Goal: Task Accomplishment & Management: Manage account settings

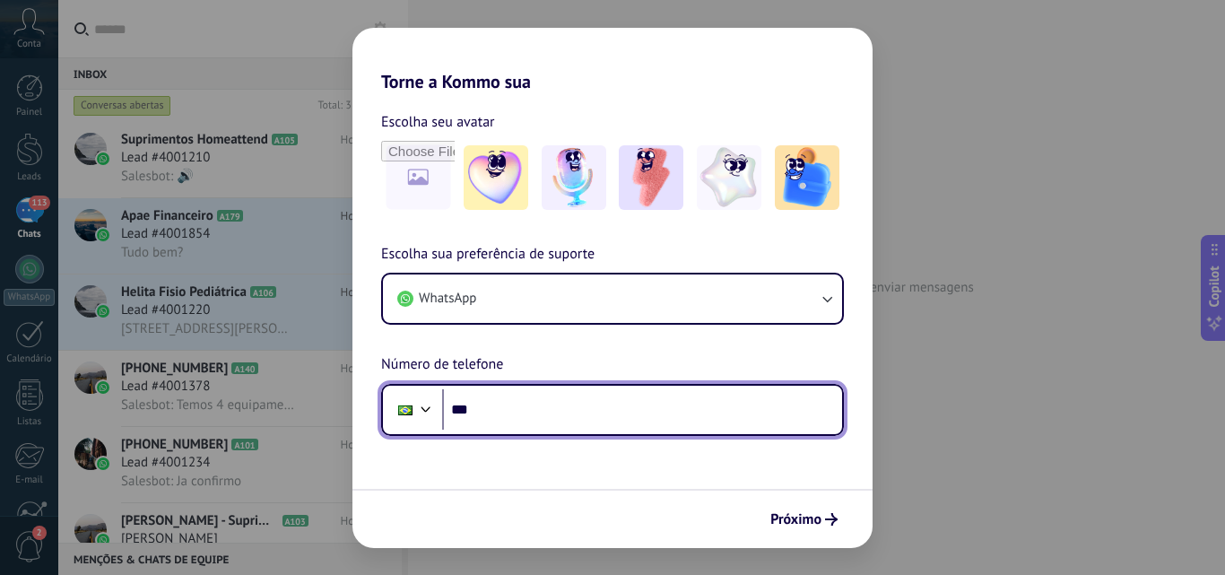
click at [549, 423] on input "***" at bounding box center [642, 409] width 400 height 41
type input "**********"
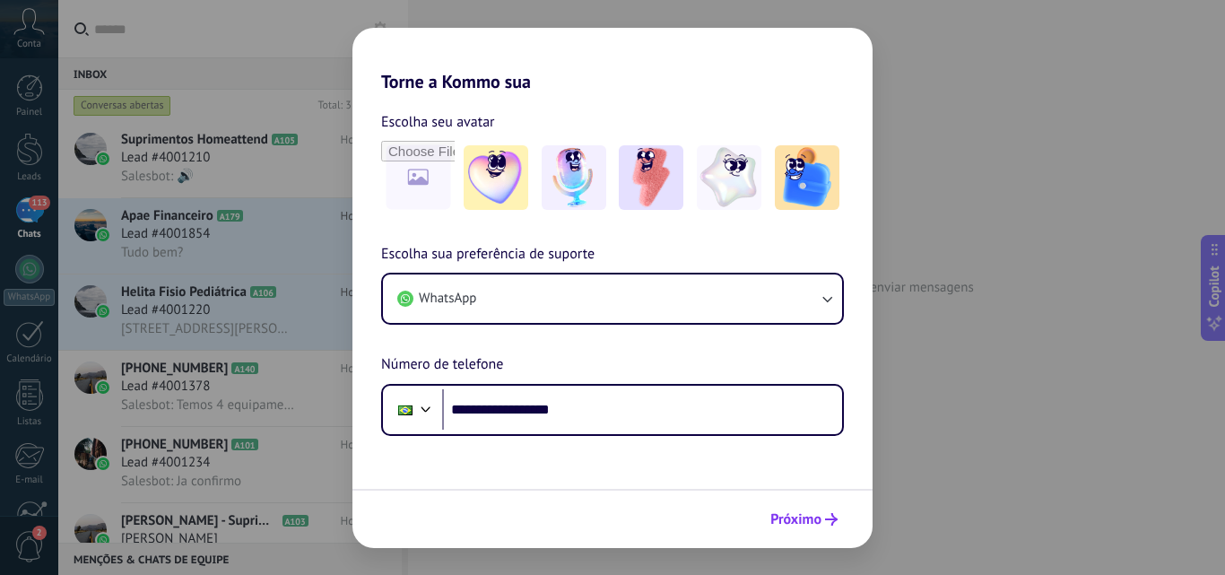
click at [802, 513] on span "Próximo" at bounding box center [795, 519] width 51 height 13
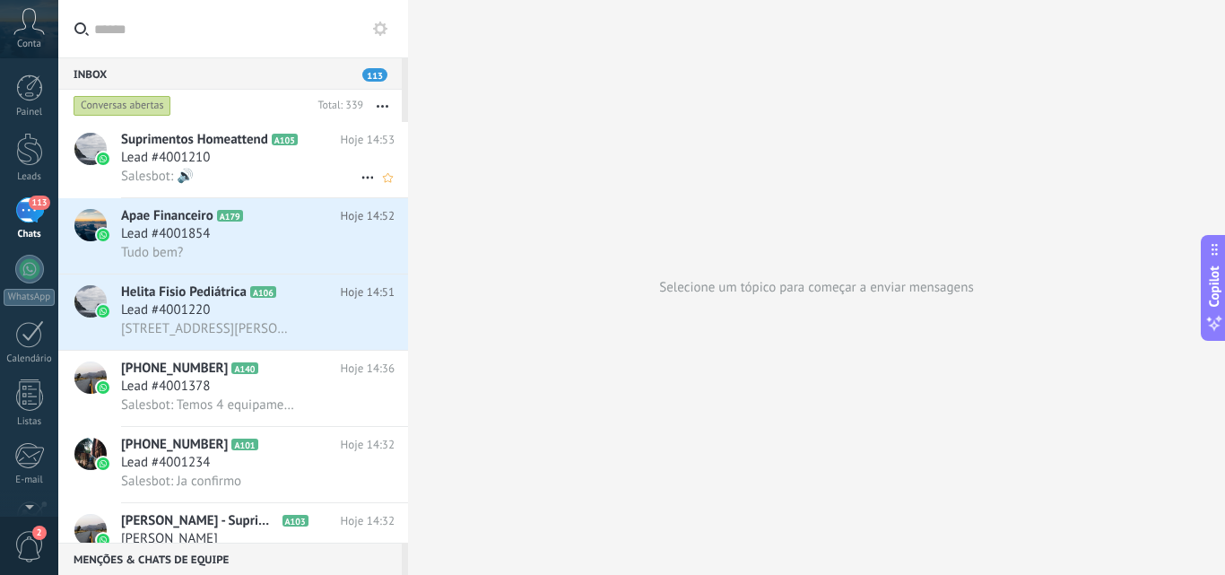
click at [282, 165] on div "Lead #4001210" at bounding box center [257, 158] width 273 height 18
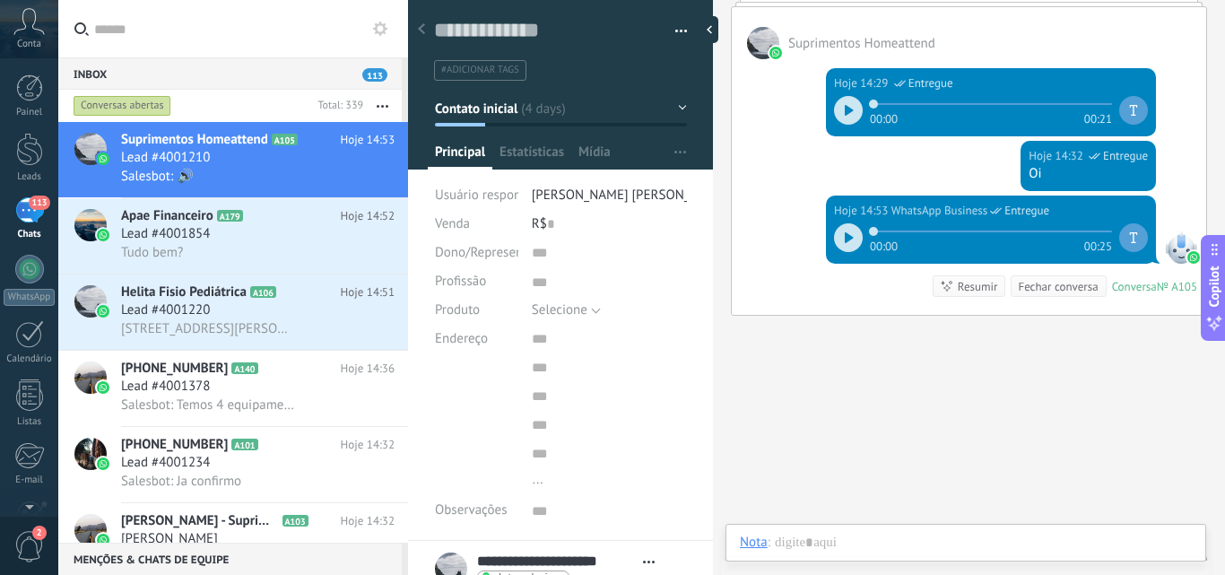
scroll to position [1790, 0]
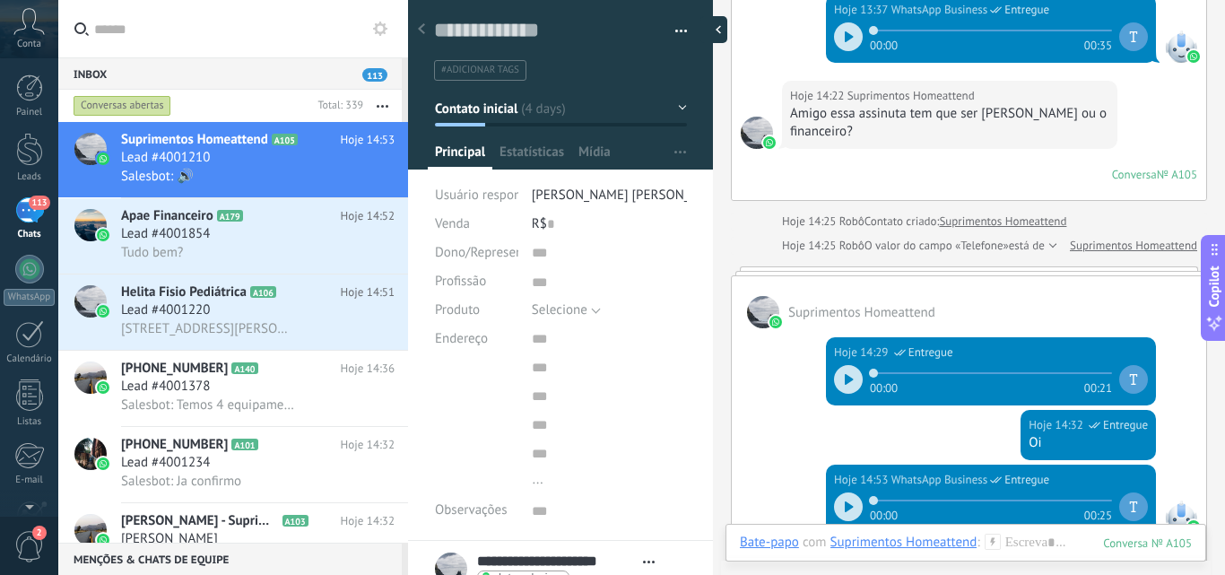
click at [715, 24] on div at bounding box center [713, 29] width 27 height 27
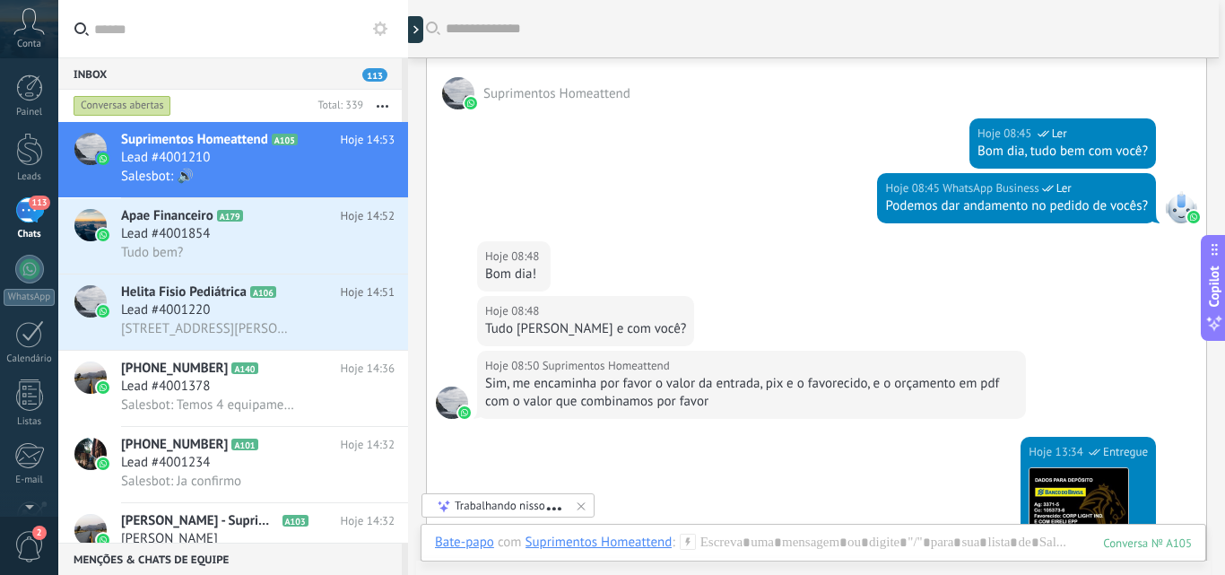
scroll to position [1073, 0]
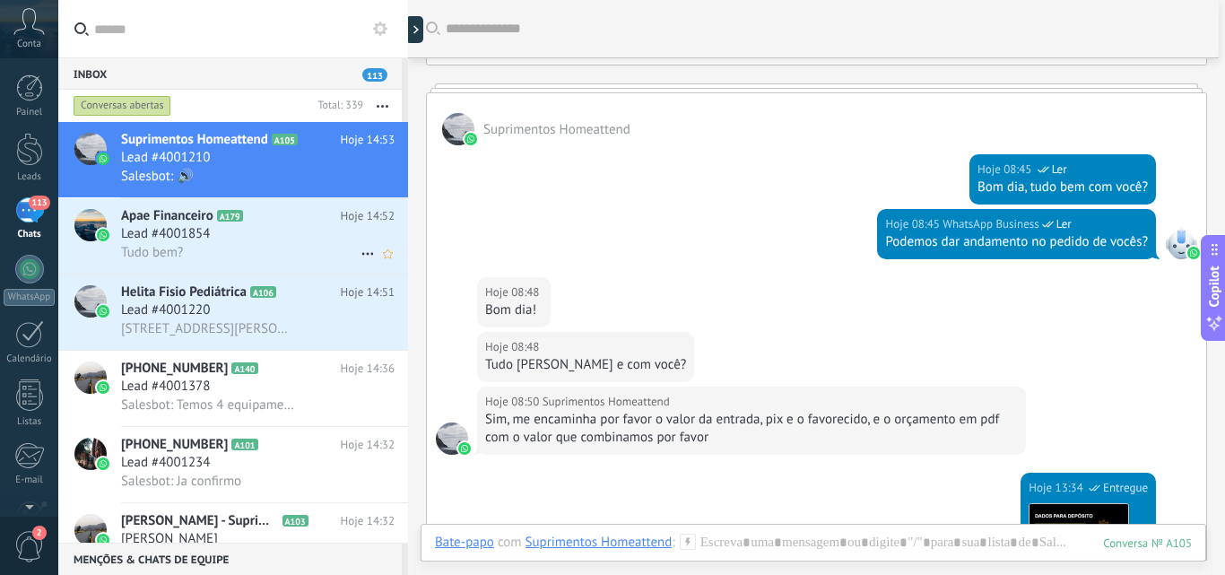
click at [303, 247] on div "Tudo bem?" at bounding box center [257, 252] width 273 height 19
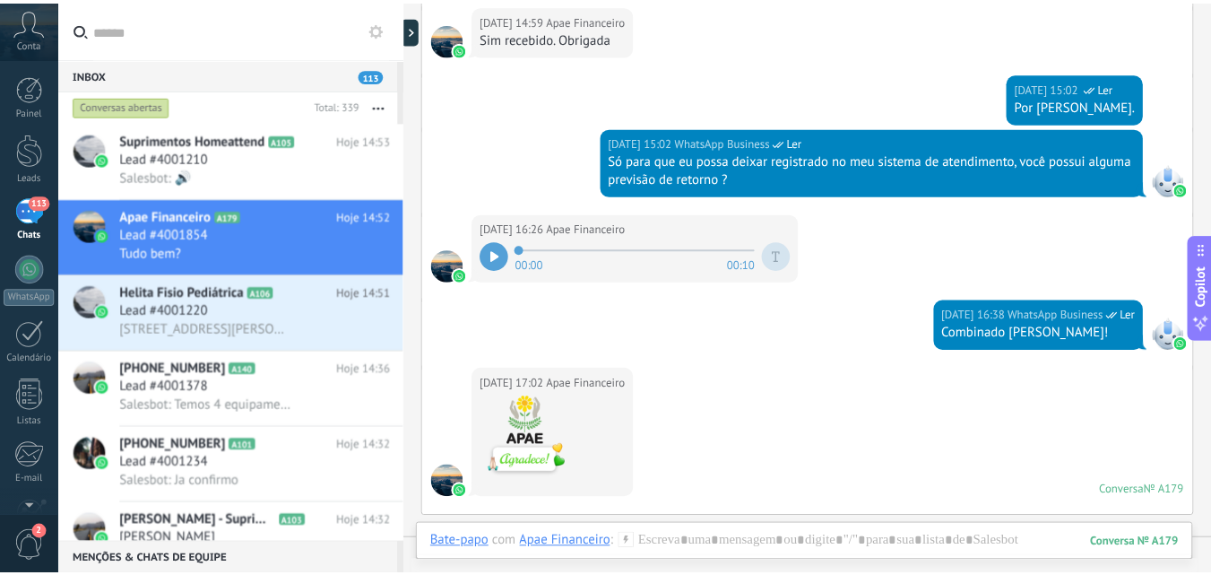
scroll to position [950, 0]
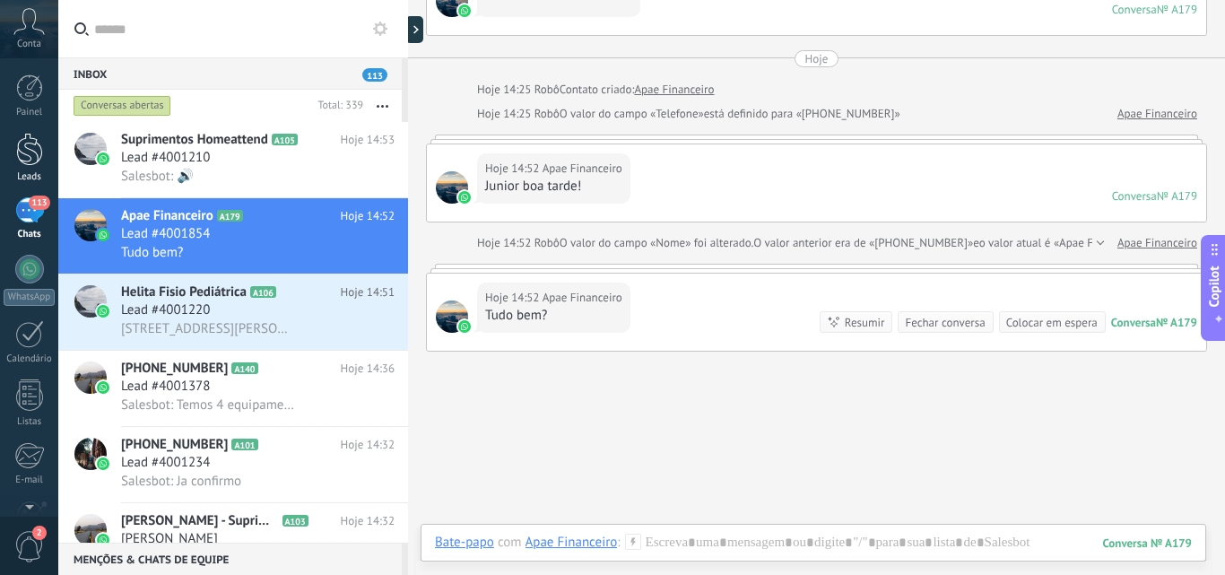
click at [6, 153] on link "Leads" at bounding box center [29, 158] width 58 height 50
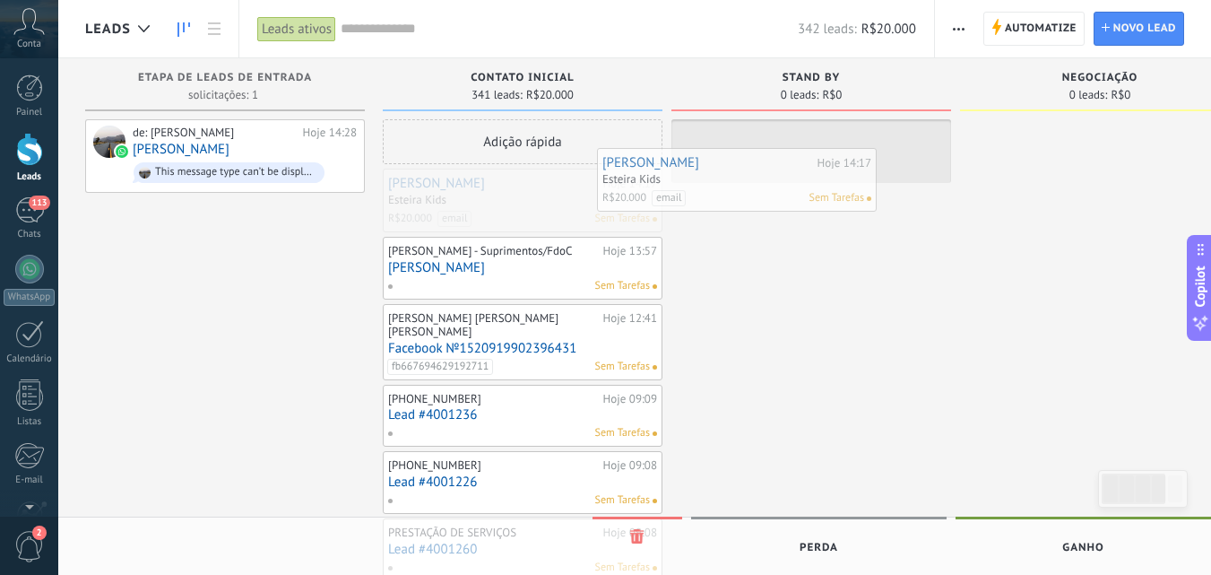
drag, startPoint x: 473, startPoint y: 197, endPoint x: 738, endPoint y: 190, distance: 264.6
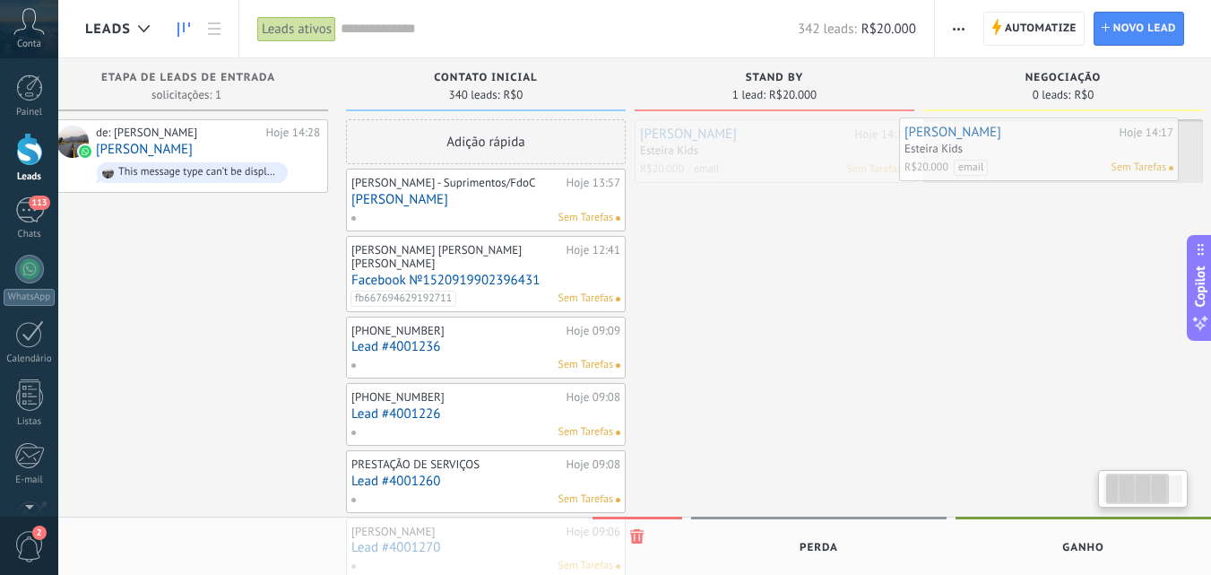
scroll to position [0, 105]
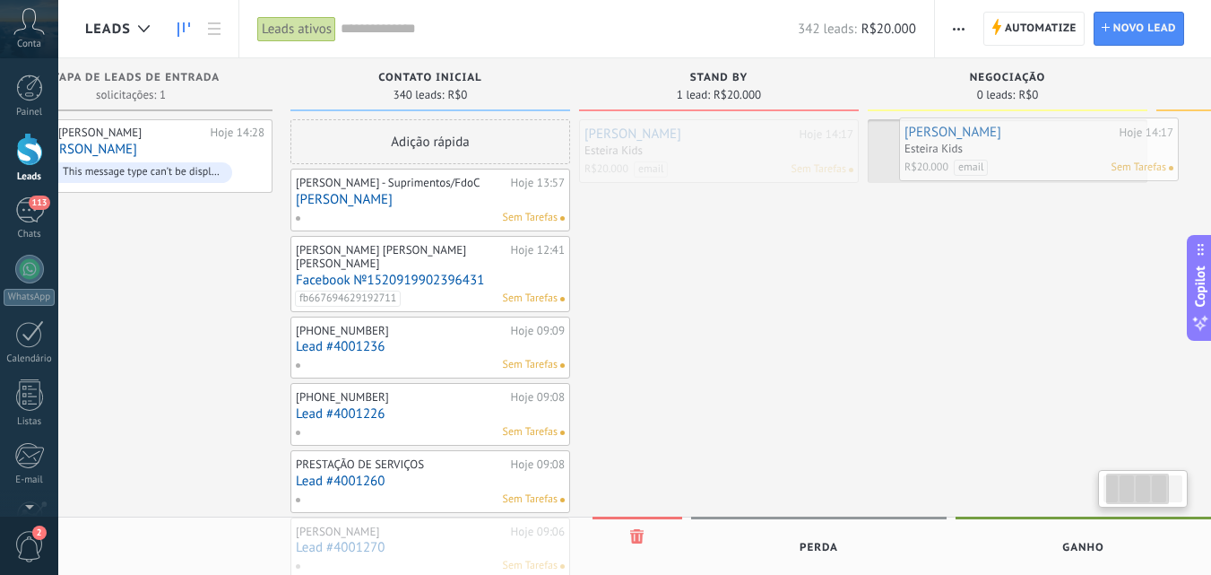
drag, startPoint x: 795, startPoint y: 151, endPoint x: 1023, endPoint y: 149, distance: 227.7
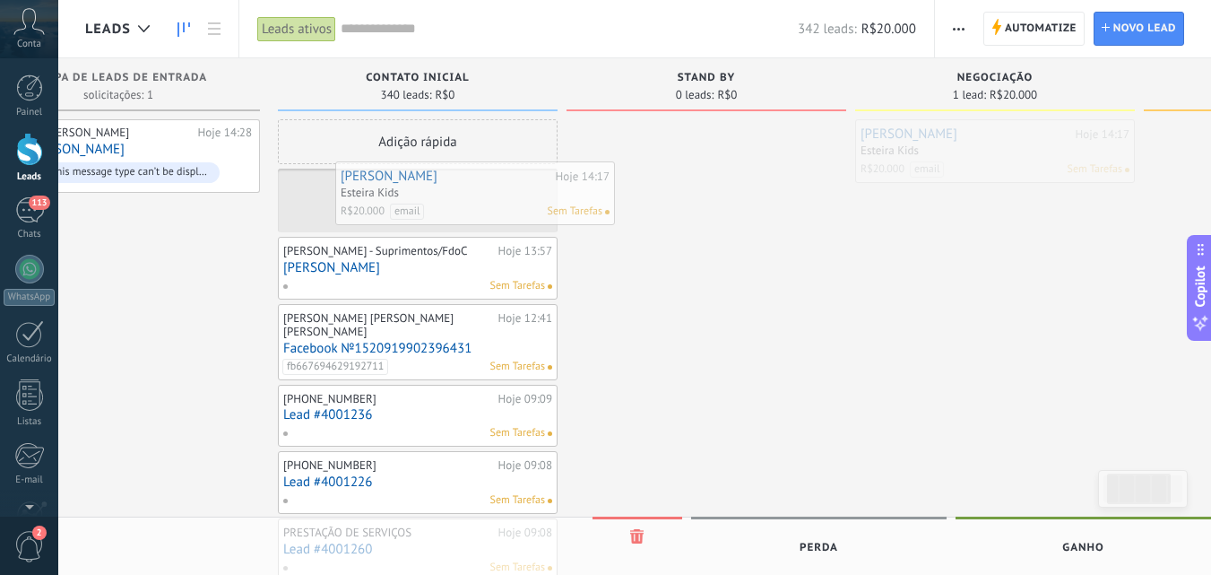
drag, startPoint x: 970, startPoint y: 163, endPoint x: 440, endPoint y: 204, distance: 531.4
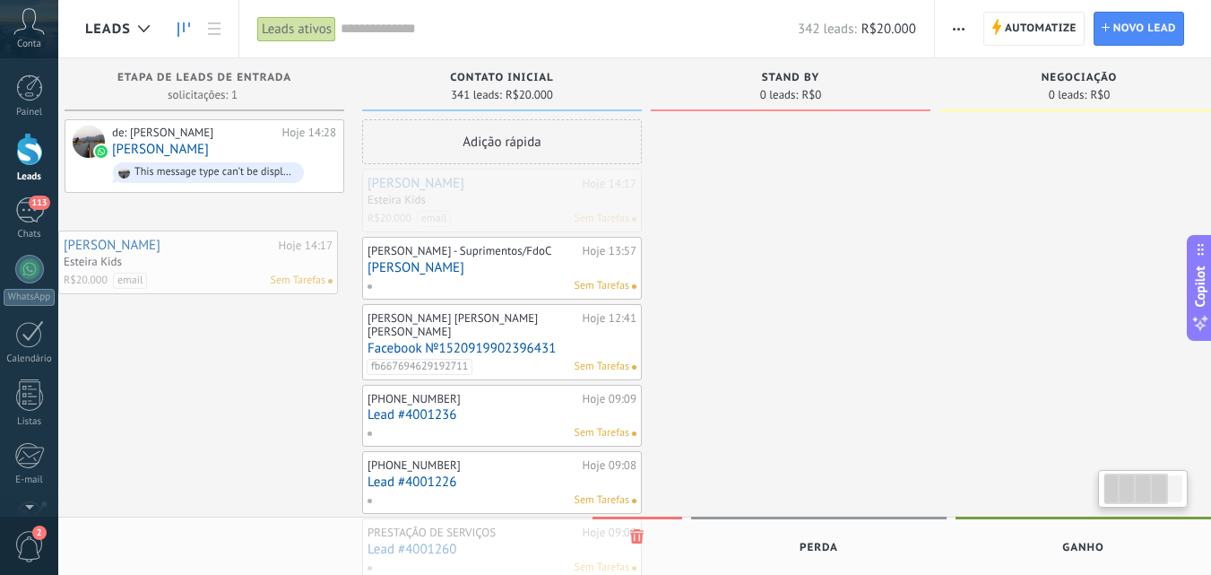
scroll to position [0, 0]
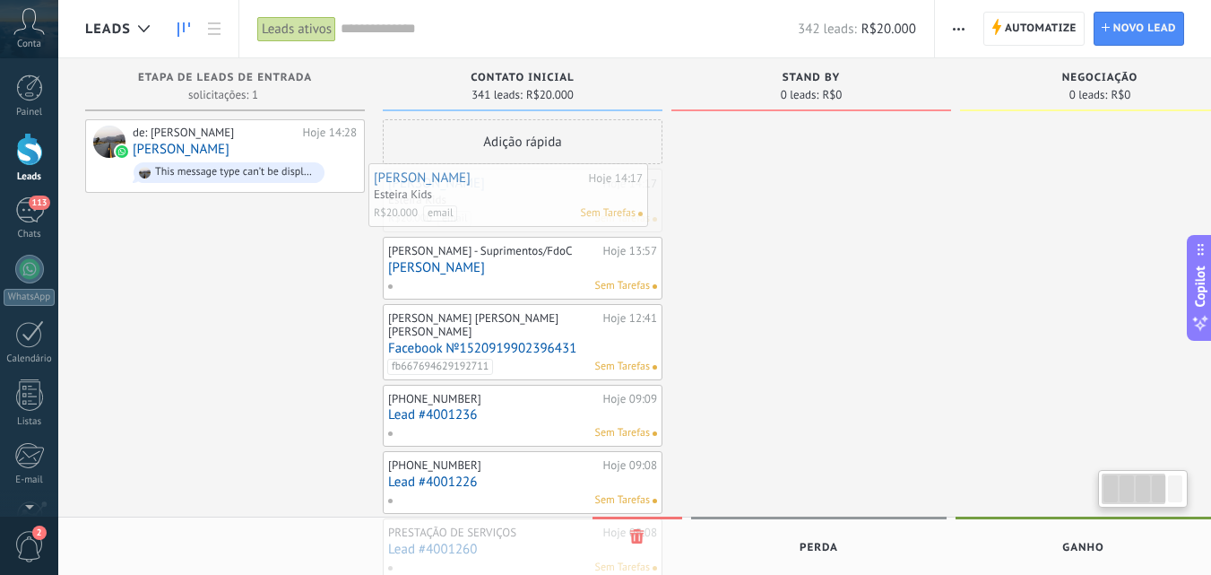
drag, startPoint x: 403, startPoint y: 197, endPoint x: 450, endPoint y: 188, distance: 47.5
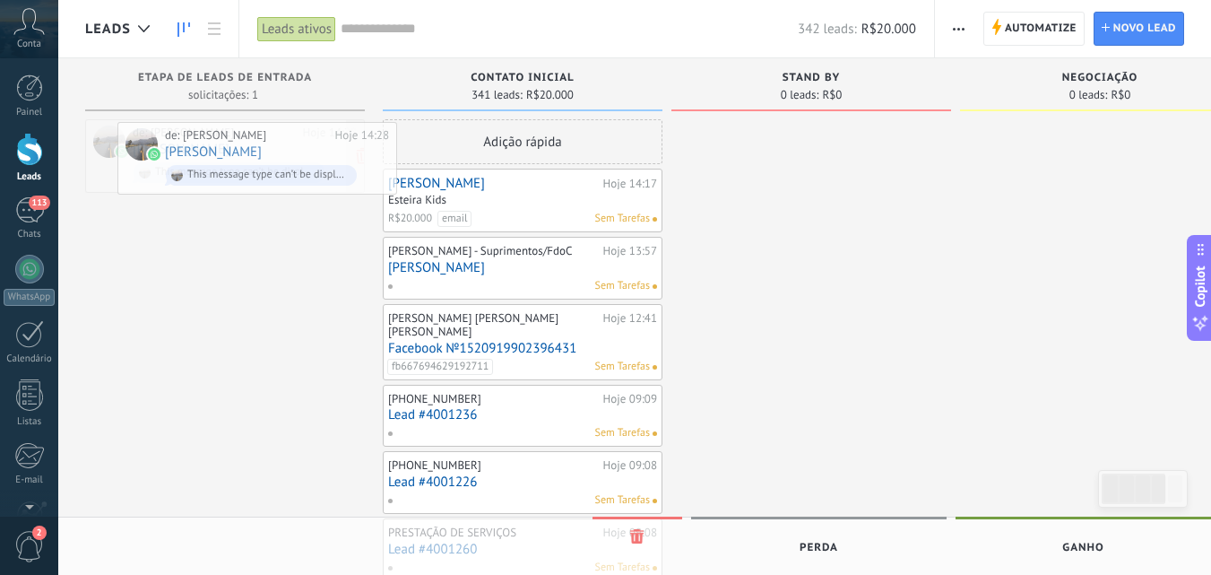
drag, startPoint x: 233, startPoint y: 141, endPoint x: 264, endPoint y: 144, distance: 31.6
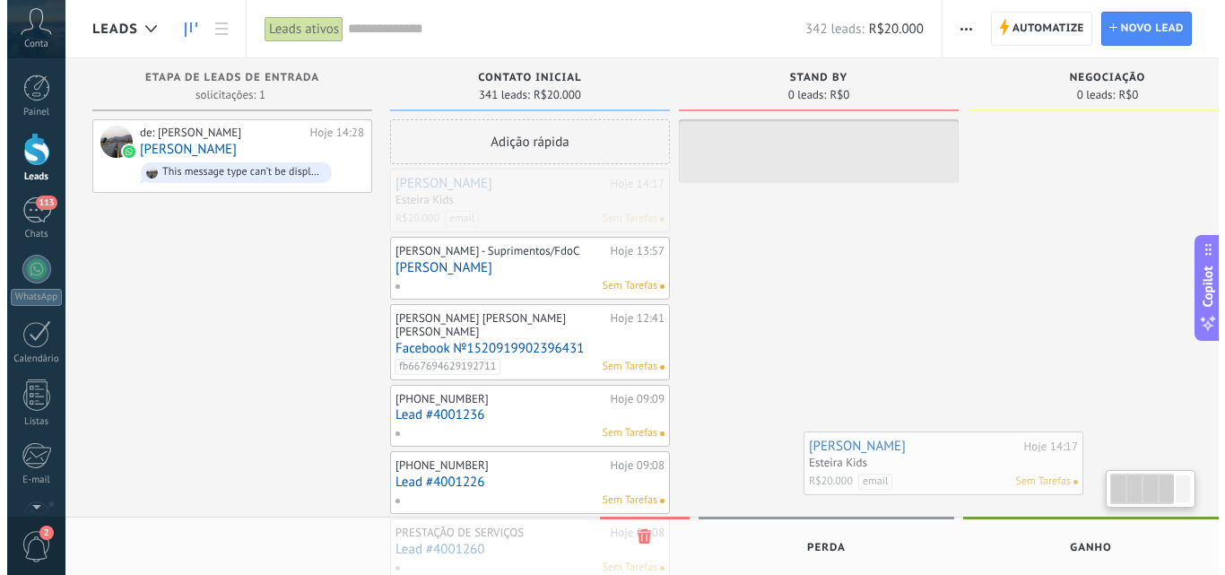
scroll to position [0, 10]
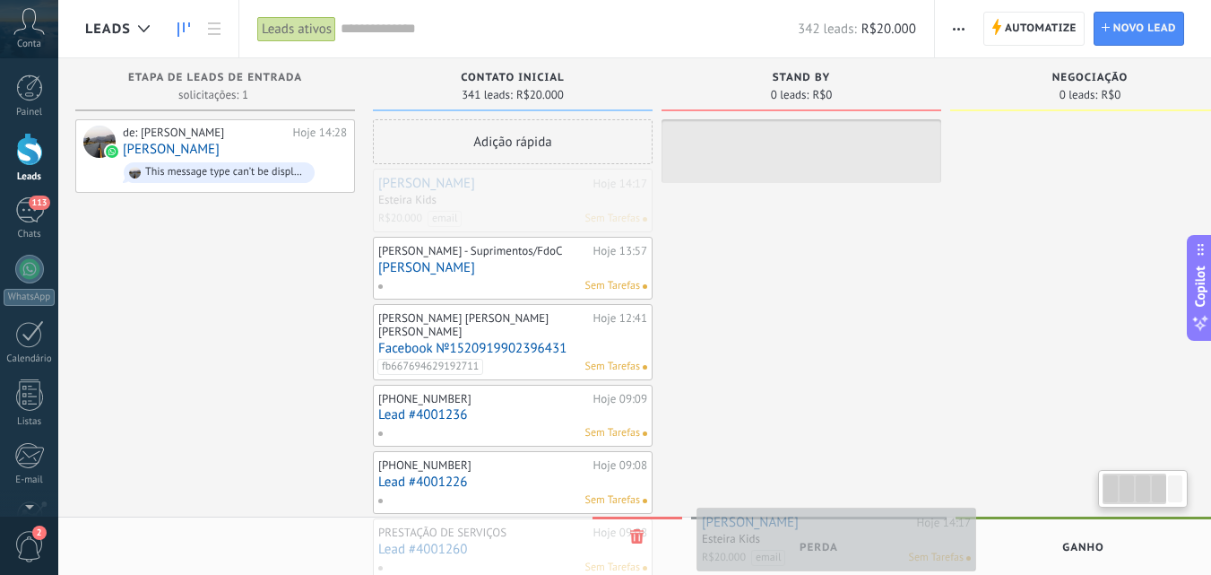
drag, startPoint x: 503, startPoint y: 204, endPoint x: 817, endPoint y: 543, distance: 462.5
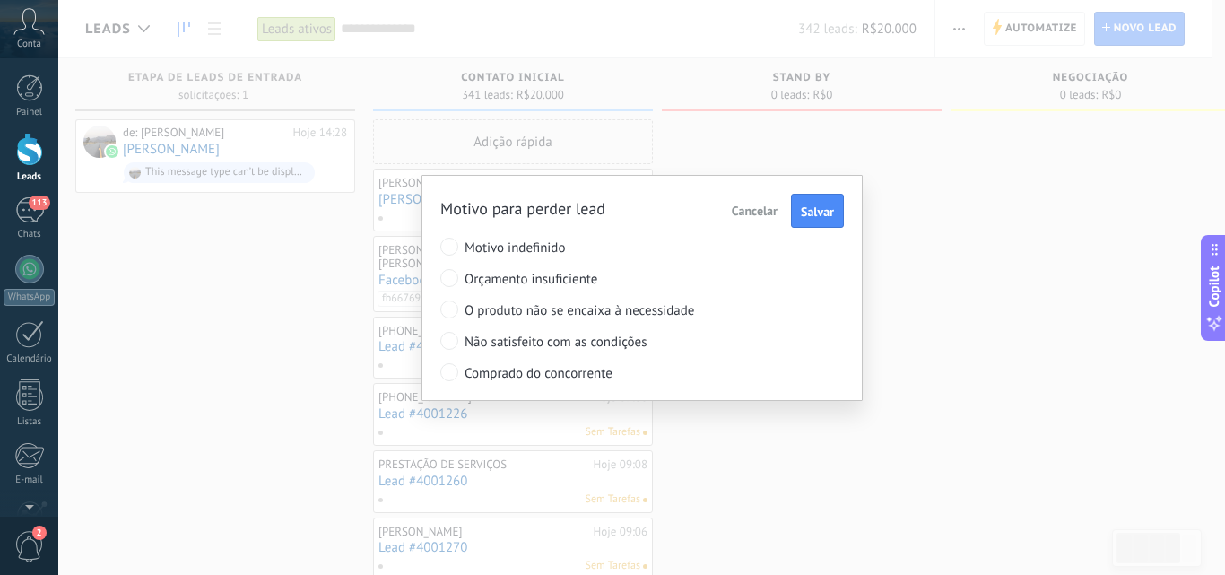
click at [746, 204] on span "Cancelar" at bounding box center [755, 211] width 46 height 16
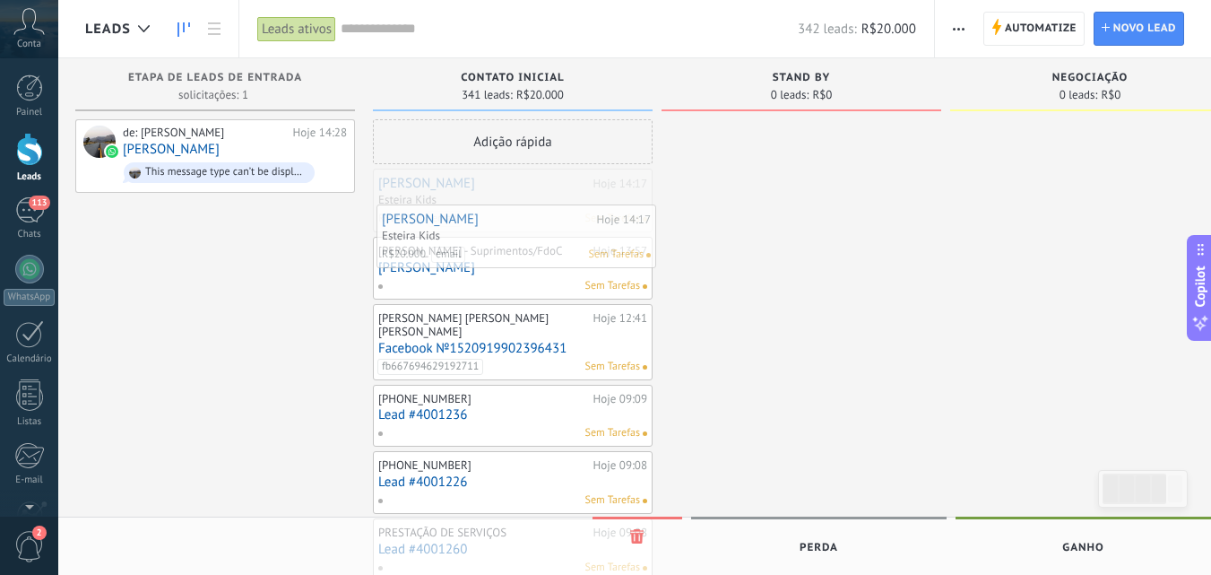
drag, startPoint x: 546, startPoint y: 194, endPoint x: 530, endPoint y: 224, distance: 34.5
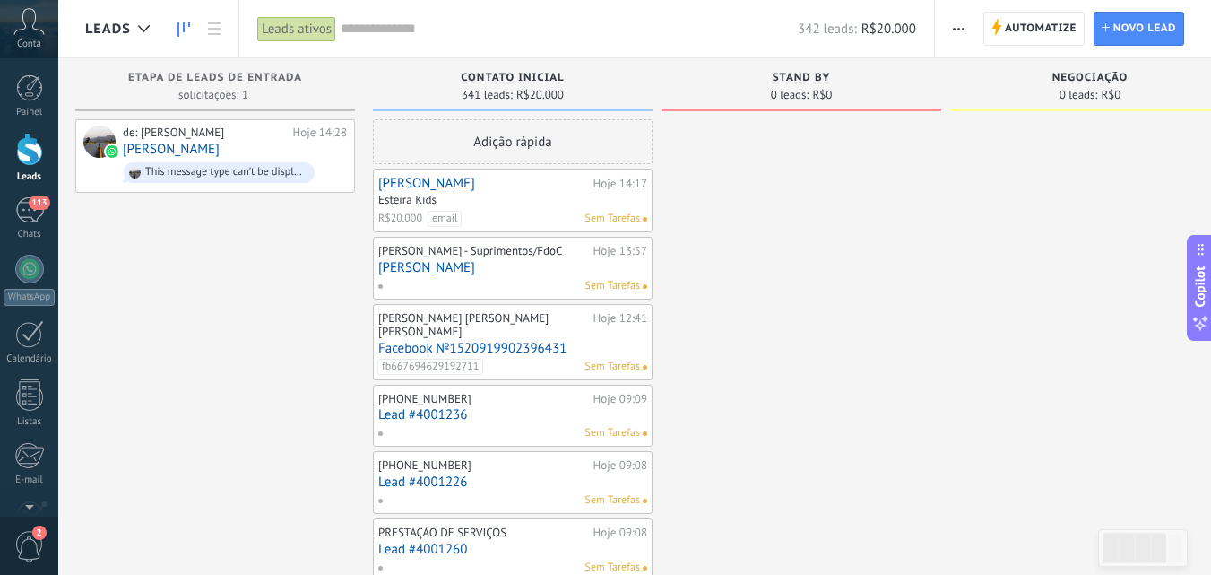
click at [398, 188] on link "[PERSON_NAME]" at bounding box center [483, 183] width 211 height 15
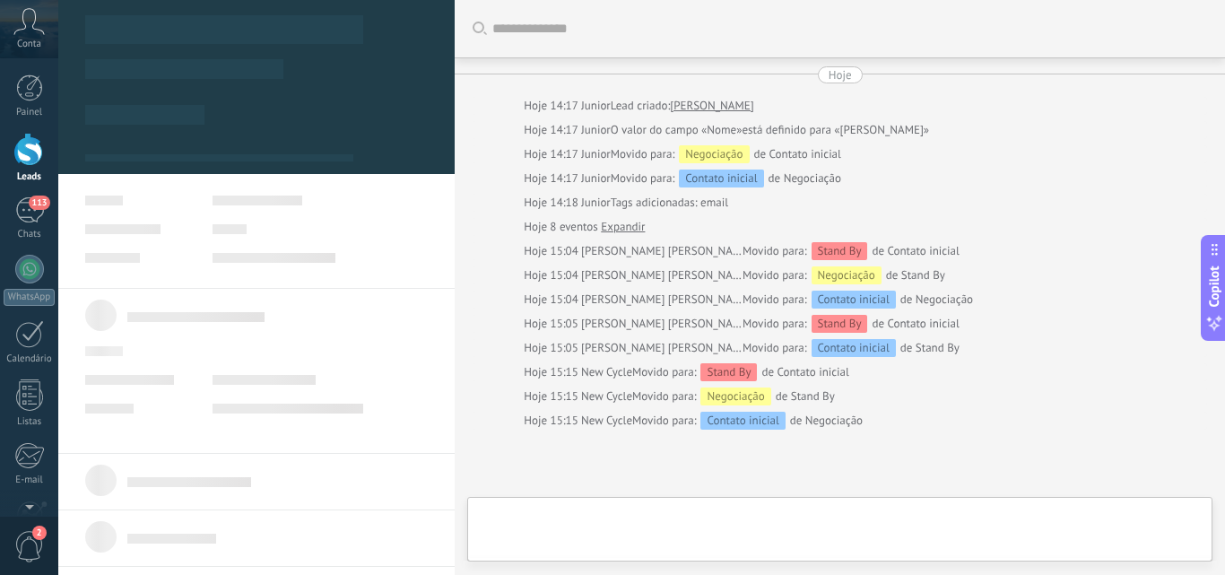
type textarea "***"
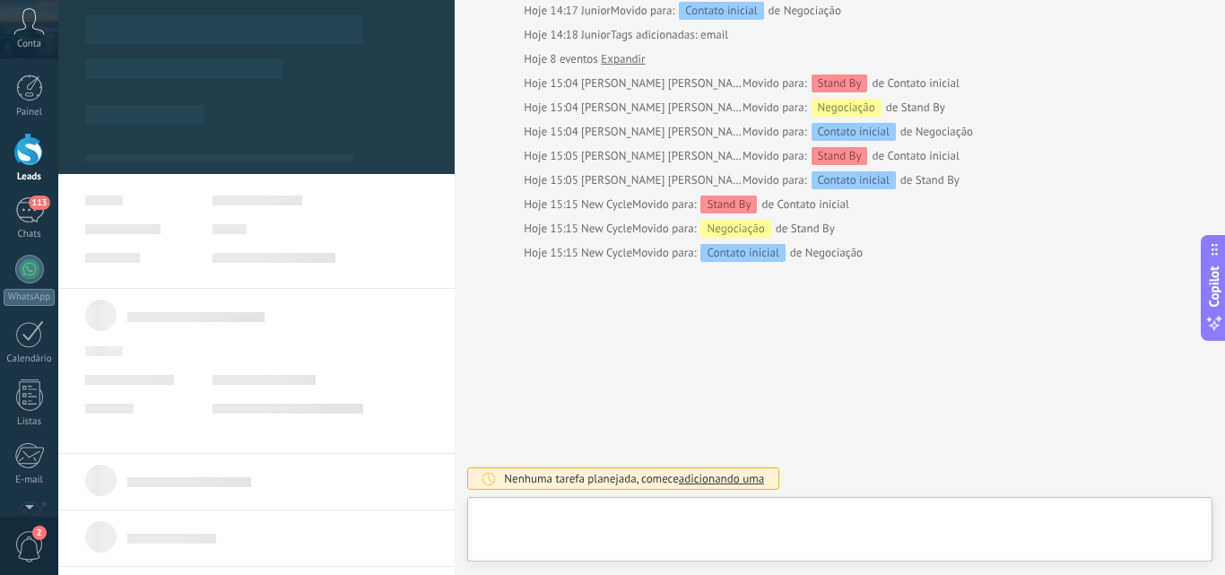
scroll to position [18, 0]
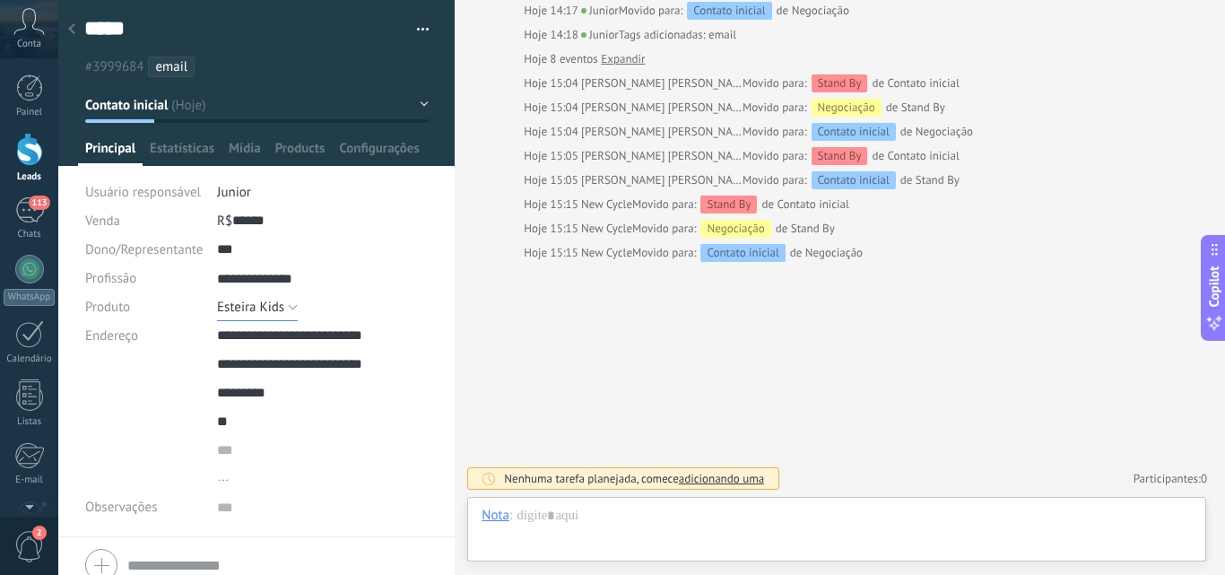
click at [282, 306] on button "Esteira Kids" at bounding box center [257, 306] width 81 height 29
drag, startPoint x: 150, startPoint y: 383, endPoint x: 155, endPoint y: 368, distance: 16.2
click at [149, 383] on div "Endereço ... [GEOGRAPHIC_DATA] [GEOGRAPHIC_DATA] [GEOGRAPHIC_DATA] [GEOGRAPHIC_…" at bounding box center [256, 406] width 343 height 171
click at [256, 407] on input "smart_address" at bounding box center [322, 421] width 211 height 29
drag, startPoint x: 136, startPoint y: 391, endPoint x: 128, endPoint y: 384, distance: 10.8
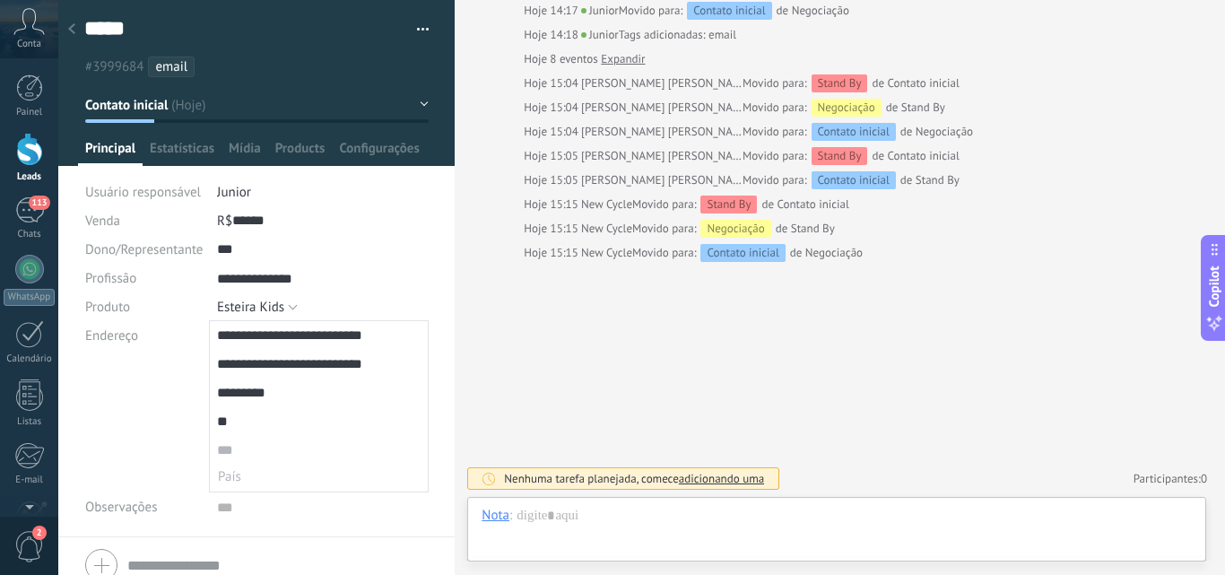
click at [134, 389] on div "Endereço ... [GEOGRAPHIC_DATA] [GEOGRAPHIC_DATA] [GEOGRAPHIC_DATA] [GEOGRAPHIC_…" at bounding box center [256, 406] width 343 height 171
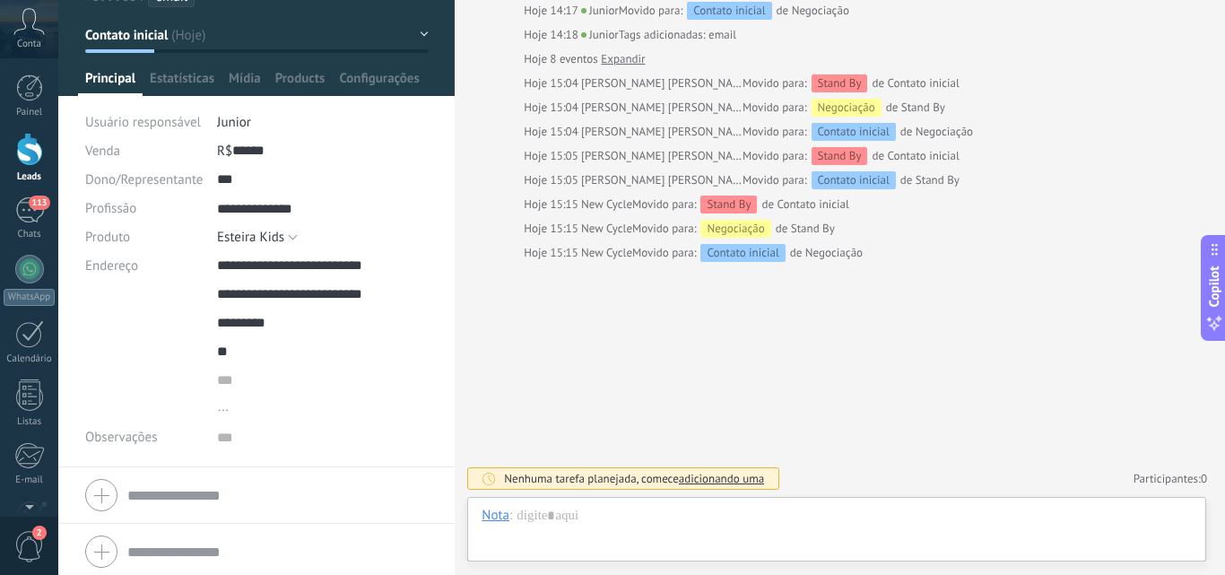
scroll to position [75, 0]
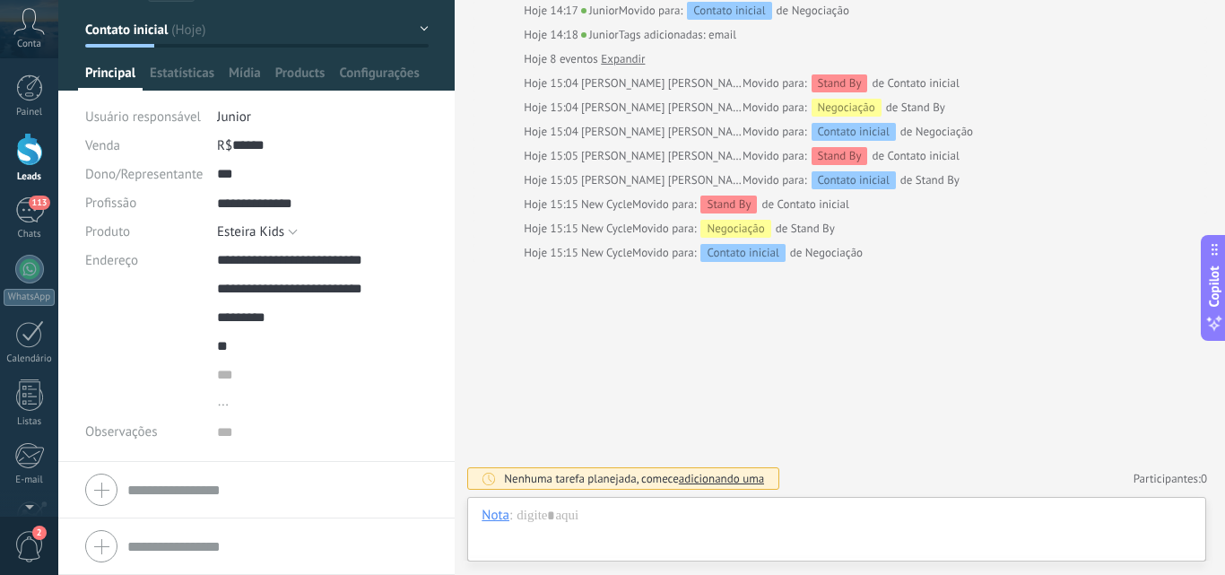
click at [214, 474] on div at bounding box center [256, 489] width 342 height 45
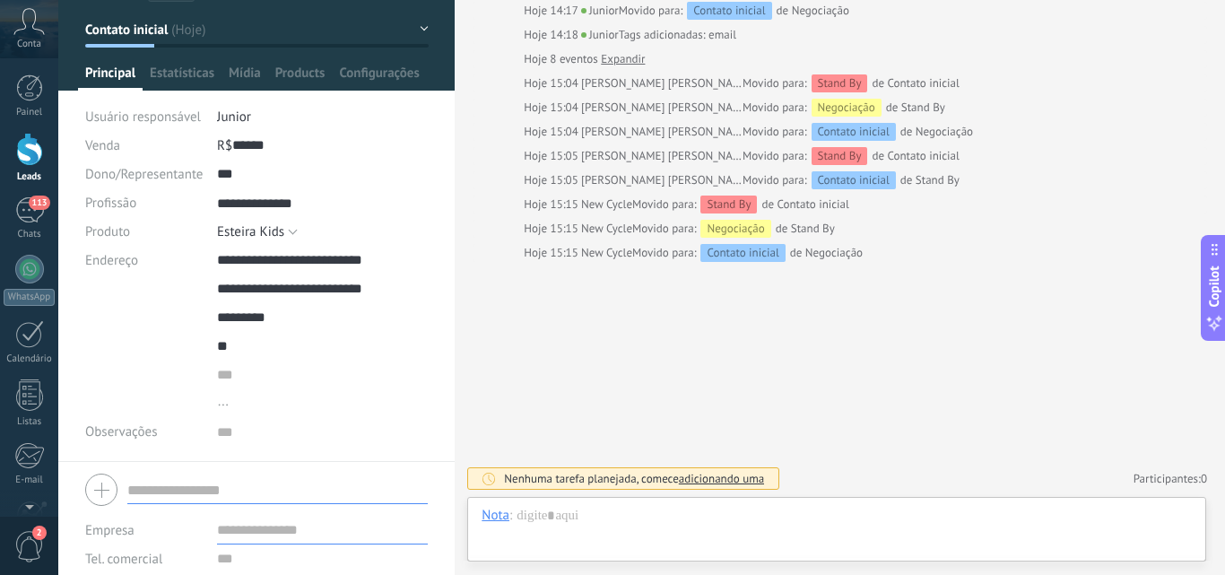
click at [205, 478] on input "text" at bounding box center [277, 489] width 300 height 29
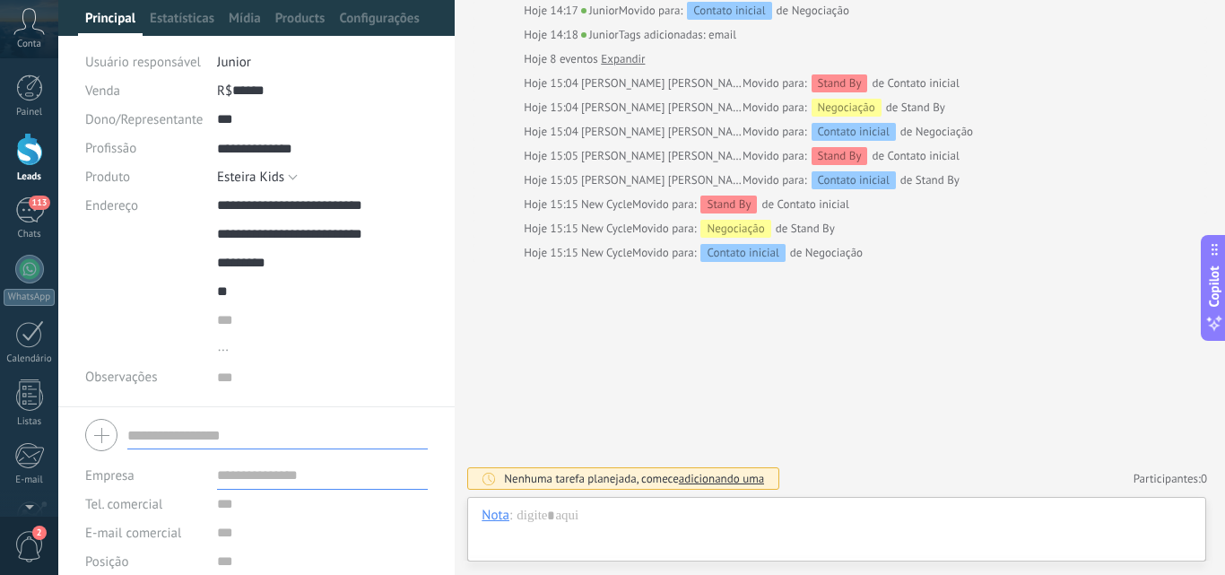
scroll to position [0, 0]
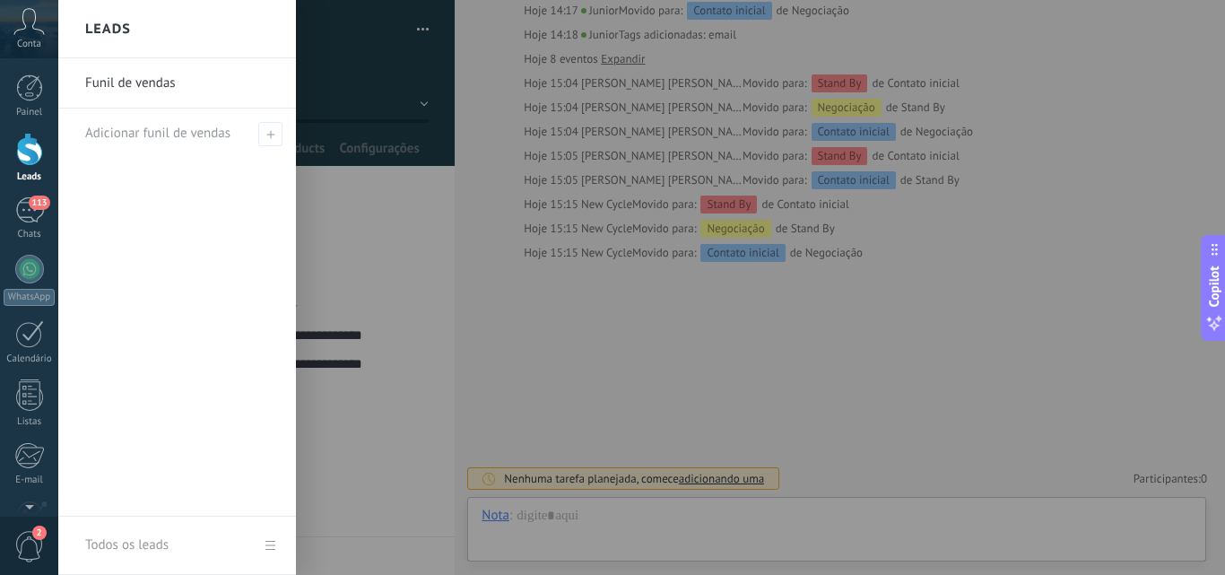
click at [557, 381] on div at bounding box center [670, 287] width 1225 height 575
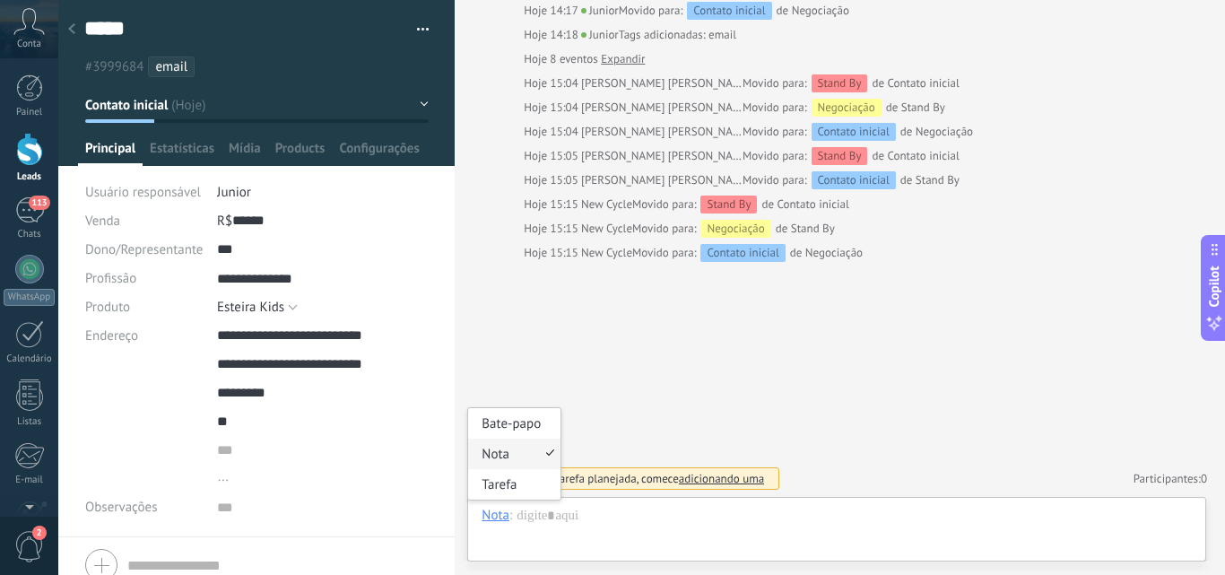
click at [496, 514] on div "Nota" at bounding box center [495, 515] width 28 height 16
click at [530, 423] on div "Bate-papo" at bounding box center [514, 423] width 92 height 30
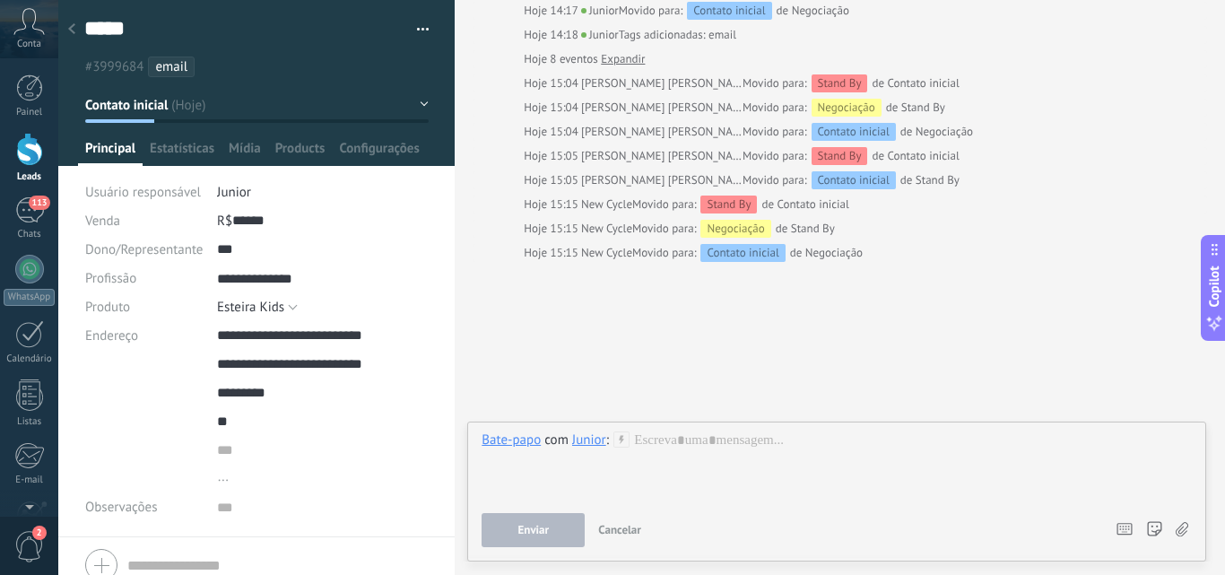
click at [819, 463] on div at bounding box center [836, 465] width 710 height 68
click at [490, 451] on div at bounding box center [836, 465] width 710 height 68
click at [507, 385] on div "Nota" at bounding box center [514, 378] width 92 height 30
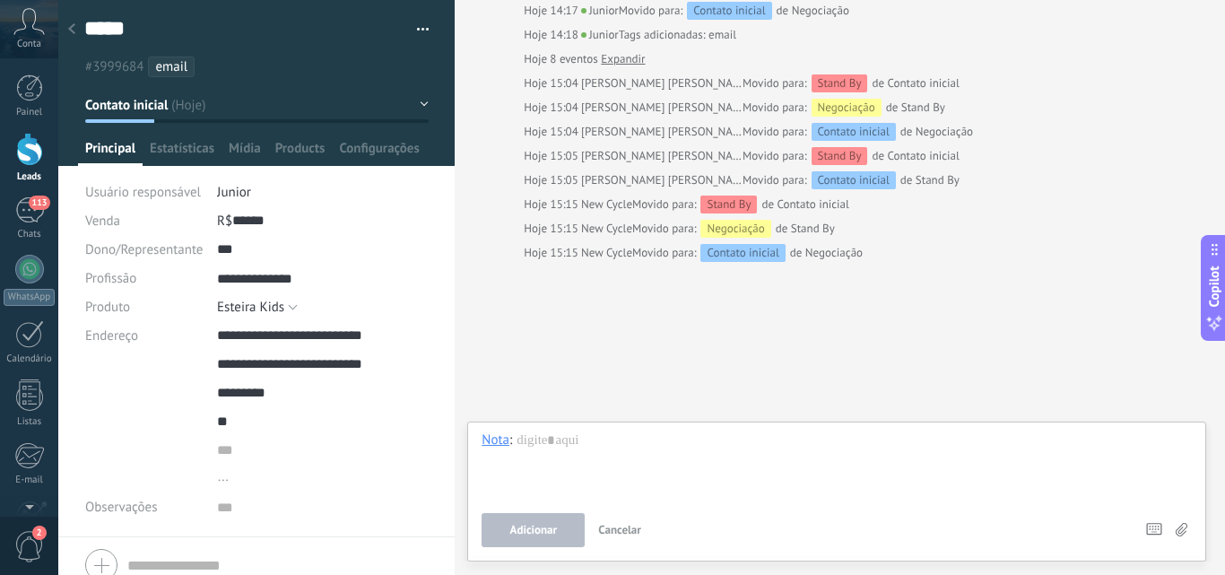
drag, startPoint x: 851, startPoint y: 440, endPoint x: 671, endPoint y: 446, distance: 180.3
click at [811, 441] on div at bounding box center [836, 465] width 710 height 68
drag, startPoint x: 527, startPoint y: 408, endPoint x: 598, endPoint y: 428, distance: 73.5
click at [529, 410] on div "Tarefa" at bounding box center [514, 409] width 92 height 30
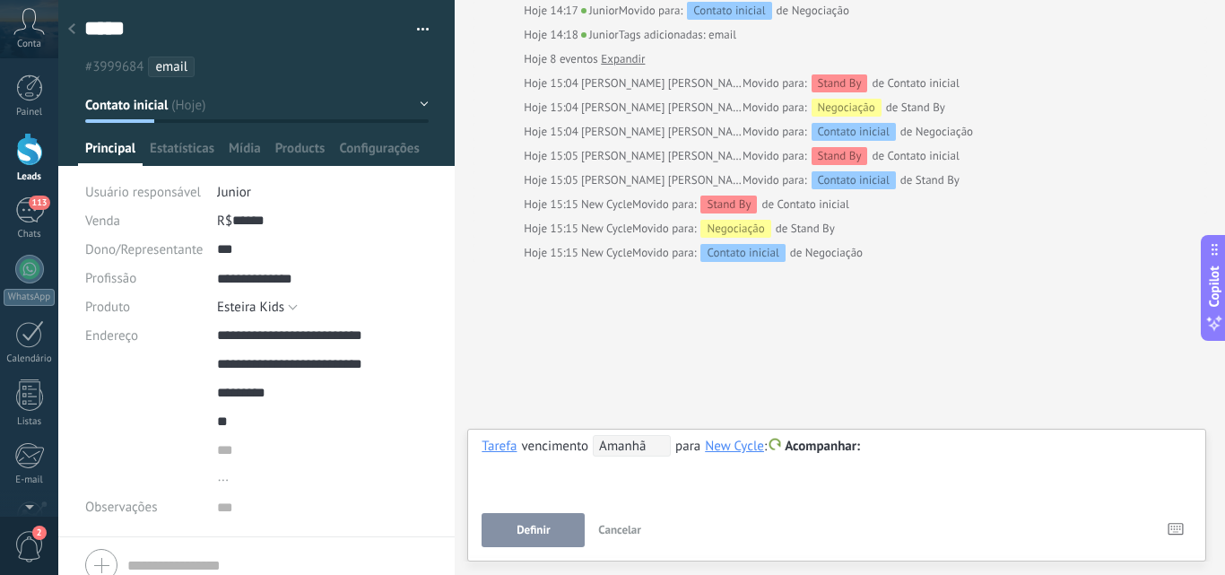
click at [618, 438] on span "Amanhã" at bounding box center [632, 446] width 78 height 22
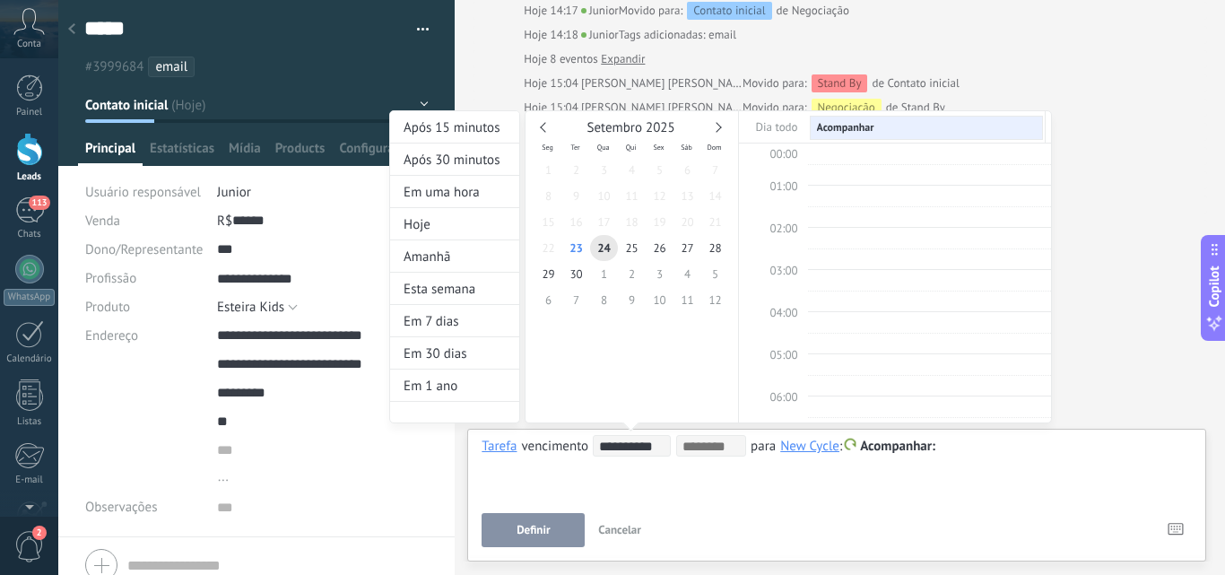
scroll to position [338, 0]
click at [717, 119] on div "Setembro 2025 Seg Ter Qua Qui Sex Sáb Dom 1 2 3 4 5 6 7 8 9 10 11 12 13 14 15 1…" at bounding box center [631, 216] width 212 height 211
click at [721, 124] on div "Setembro 2025" at bounding box center [631, 128] width 195 height 16
click at [722, 127] on div "Setembro 2025" at bounding box center [631, 128] width 195 height 16
drag, startPoint x: 629, startPoint y: 277, endPoint x: 669, endPoint y: 268, distance: 41.3
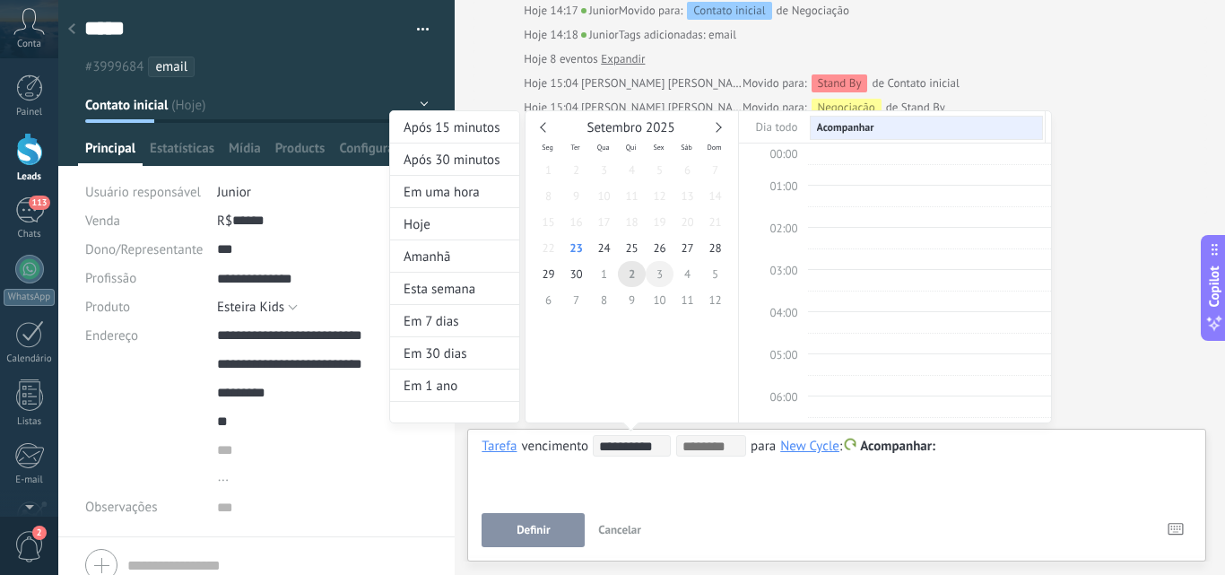
click at [629, 276] on span "2" at bounding box center [632, 274] width 28 height 26
type input "**********"
drag, startPoint x: 580, startPoint y: 255, endPoint x: 602, endPoint y: 271, distance: 26.9
click at [581, 256] on span "23" at bounding box center [576, 248] width 28 height 26
click at [946, 450] on div "**********" at bounding box center [720, 283] width 663 height 346
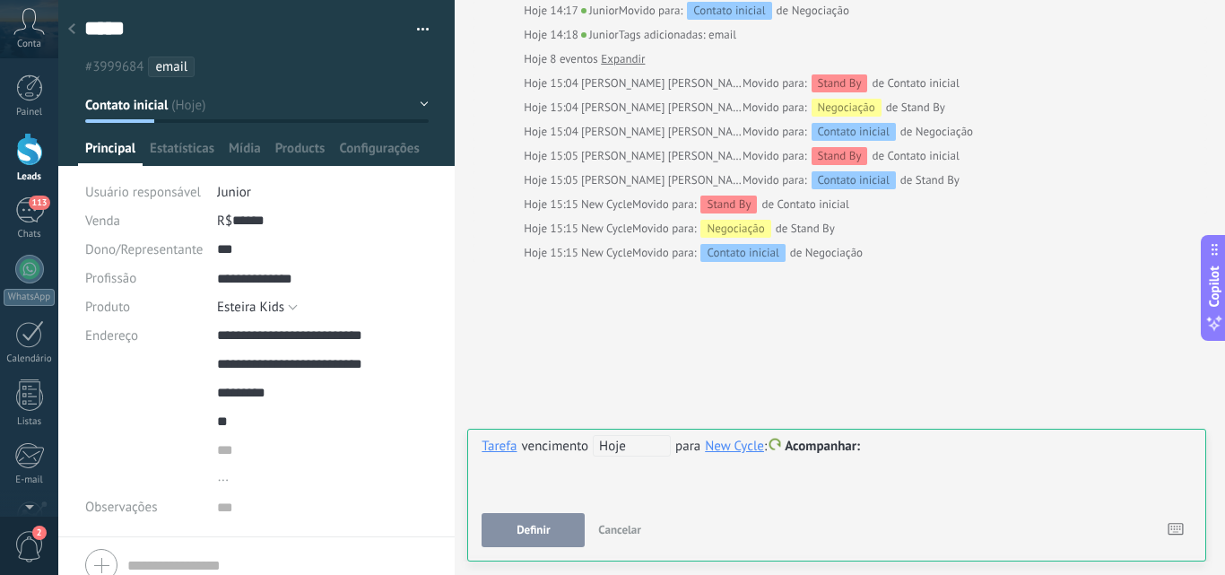
click at [615, 531] on span "Cancelar" at bounding box center [619, 529] width 43 height 15
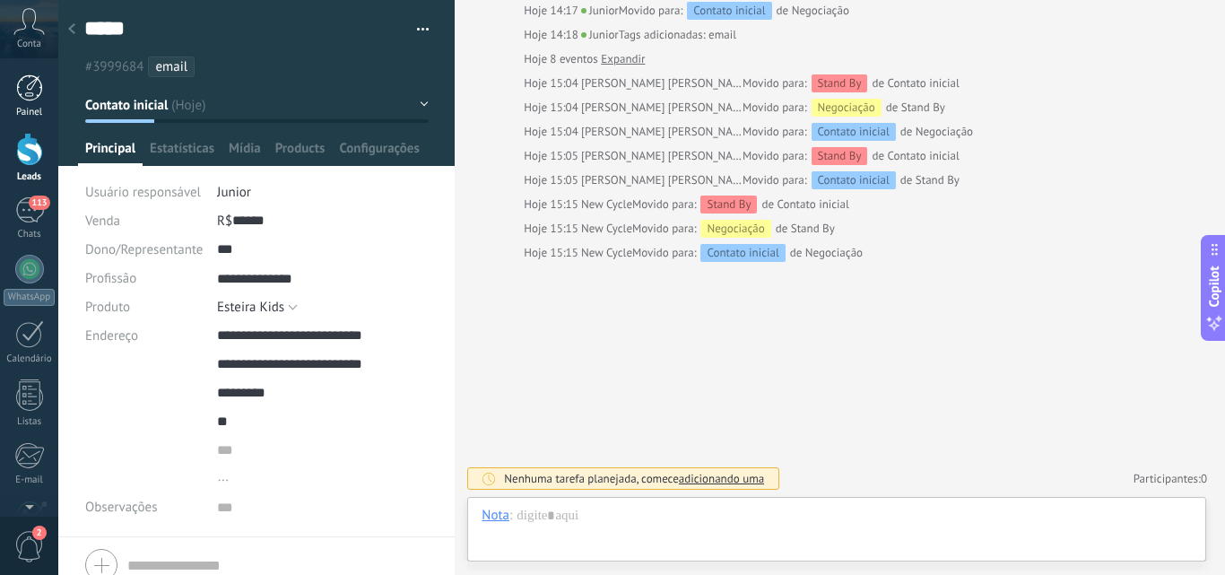
click at [25, 93] on div at bounding box center [29, 87] width 27 height 27
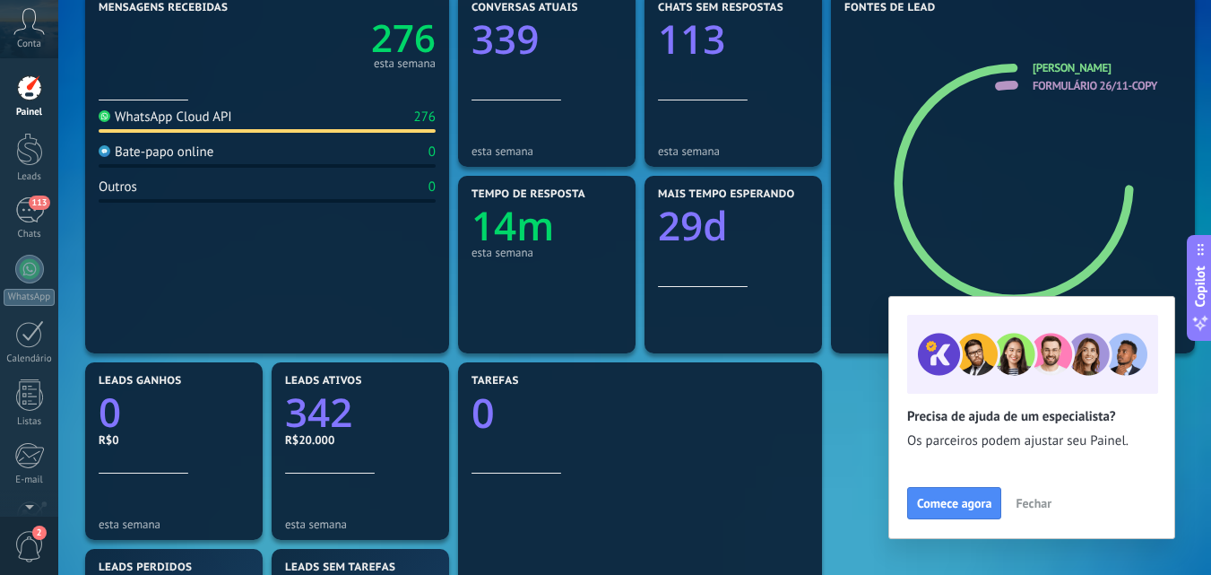
scroll to position [269, 0]
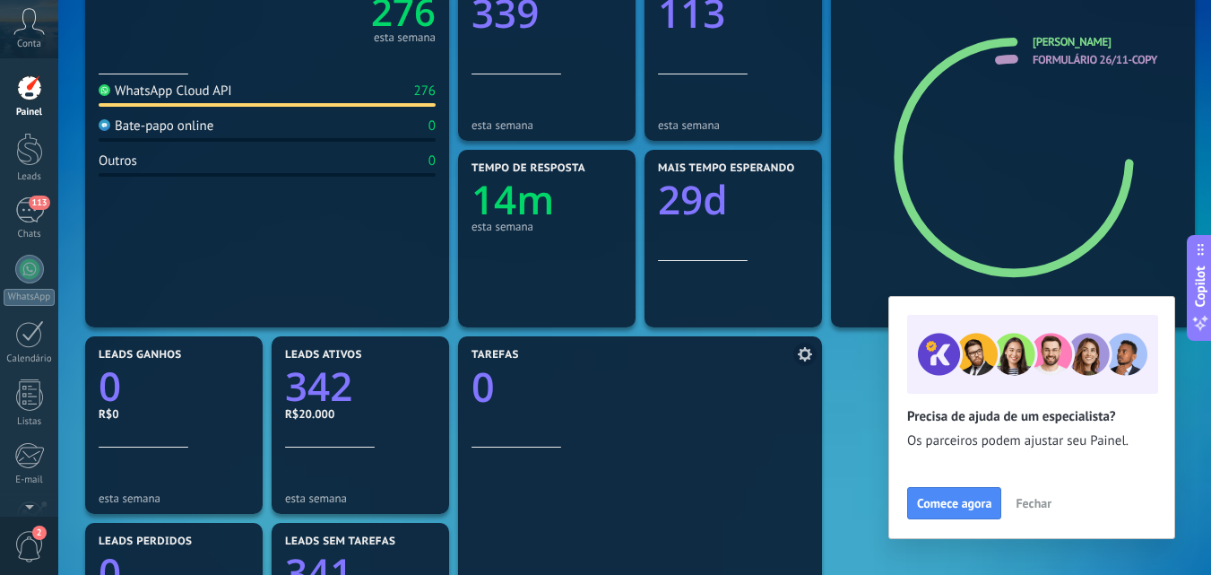
click at [481, 386] on text "0" at bounding box center [483, 387] width 23 height 55
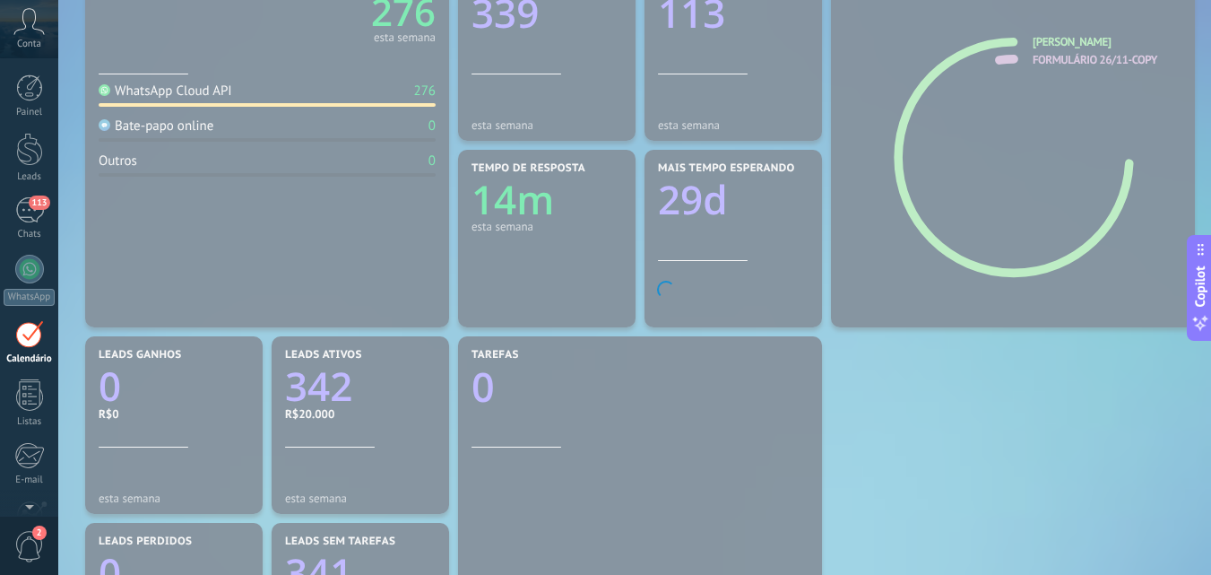
scroll to position [52, 0]
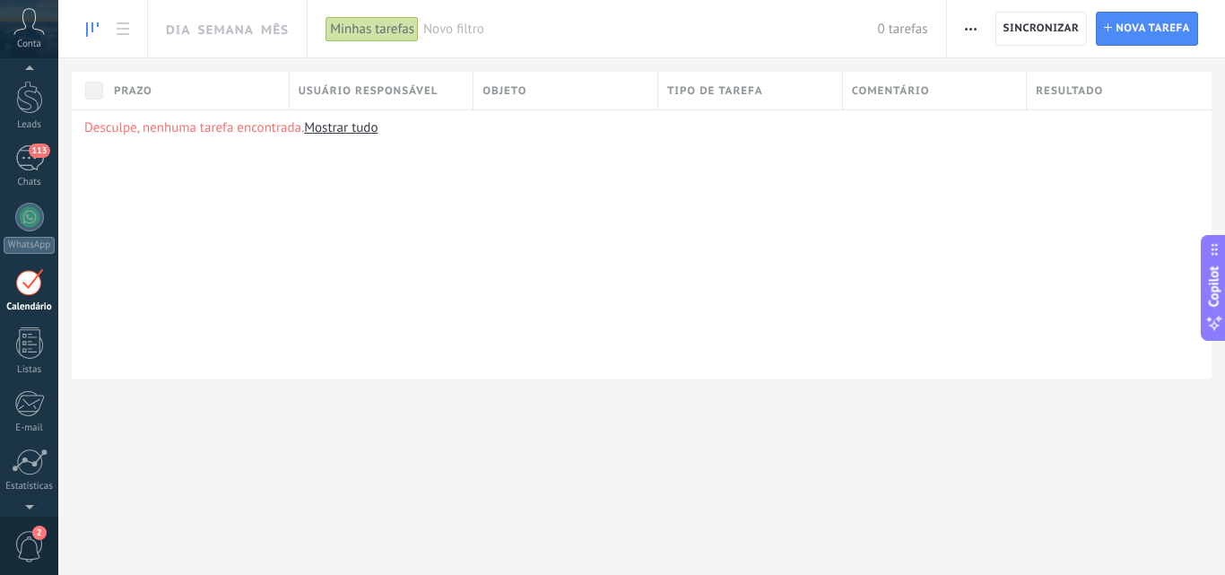
click at [92, 30] on use at bounding box center [92, 29] width 13 height 14
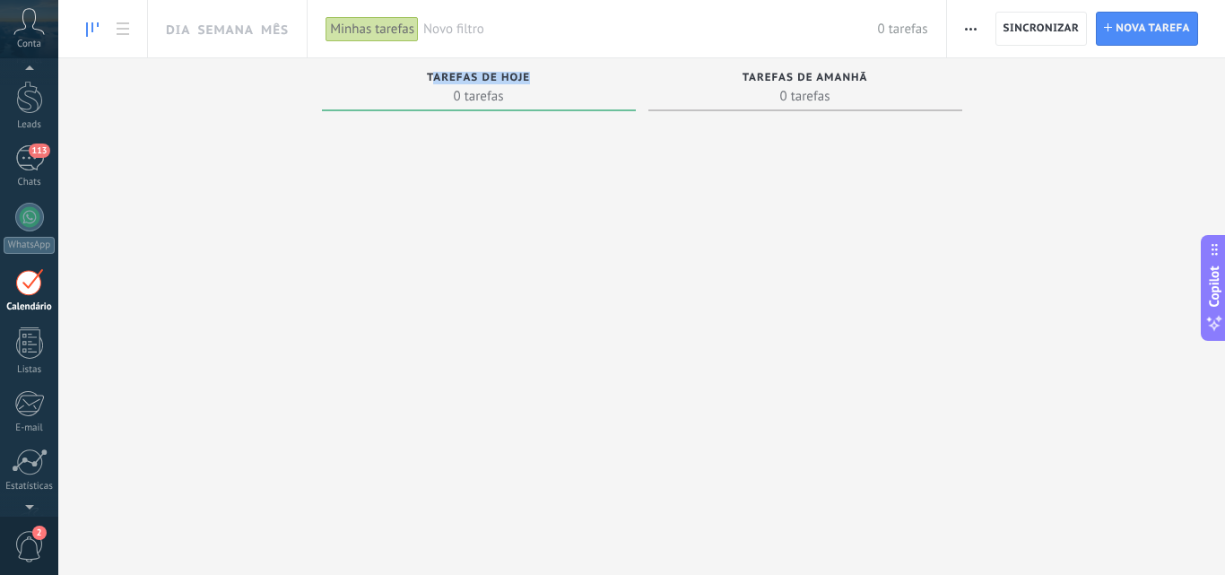
drag, startPoint x: 435, startPoint y: 76, endPoint x: 536, endPoint y: 73, distance: 101.4
click at [536, 73] on div "Tarefas de hoje" at bounding box center [479, 79] width 296 height 15
click at [516, 248] on div at bounding box center [479, 324] width 314 height 412
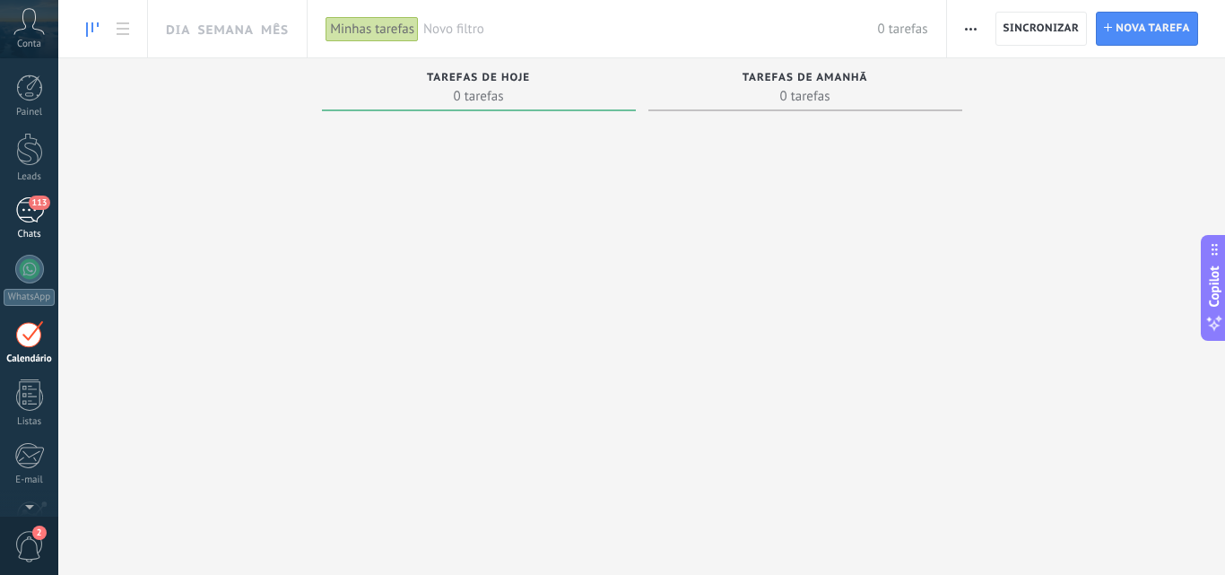
click at [33, 203] on span "113" at bounding box center [39, 202] width 21 height 14
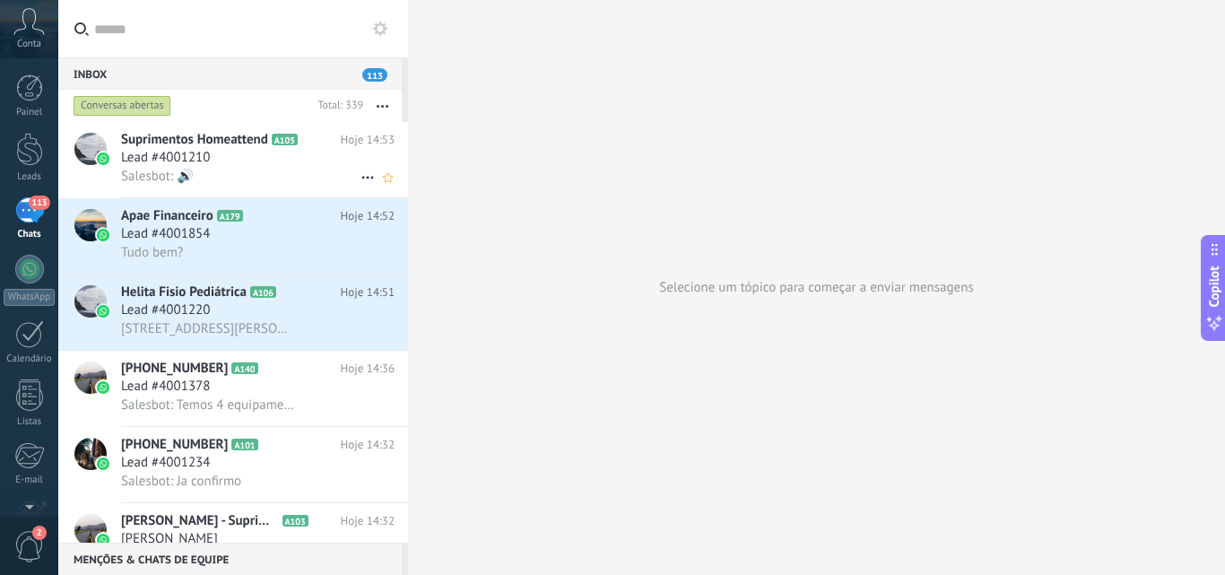
click at [192, 134] on span "Suprimentos Homeattend" at bounding box center [194, 140] width 147 height 18
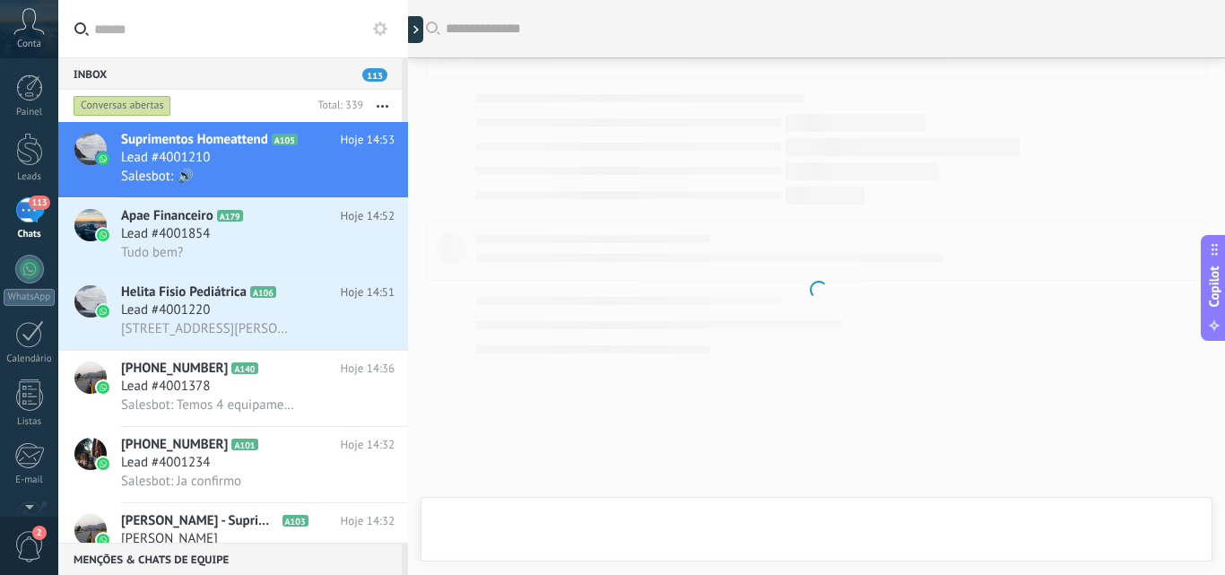
scroll to position [1940, 0]
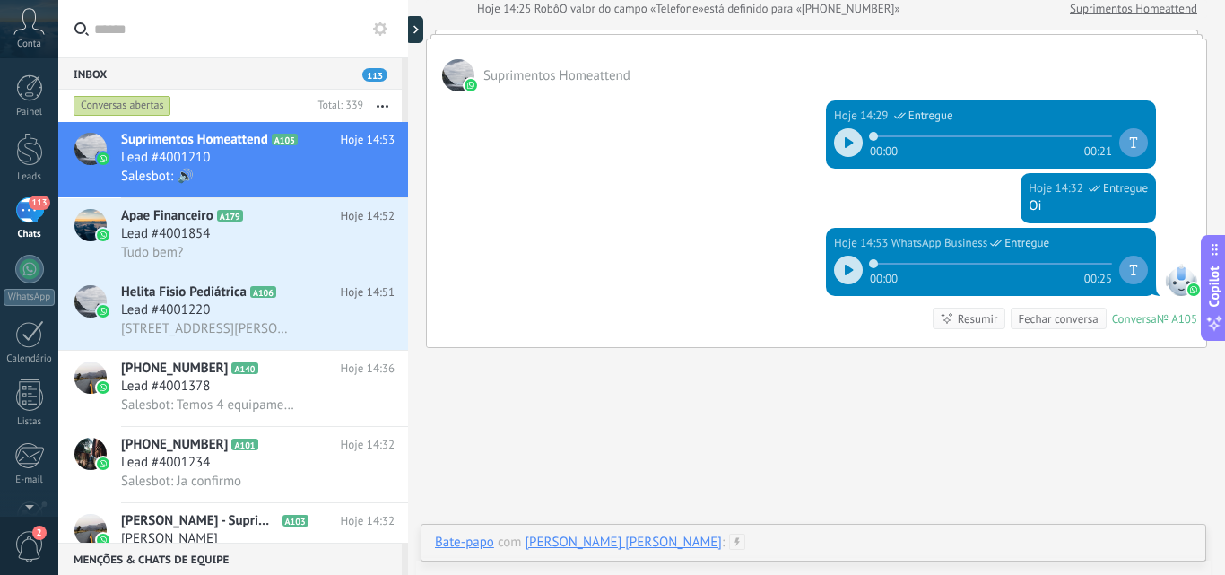
click at [1042, 552] on div at bounding box center [813, 560] width 757 height 54
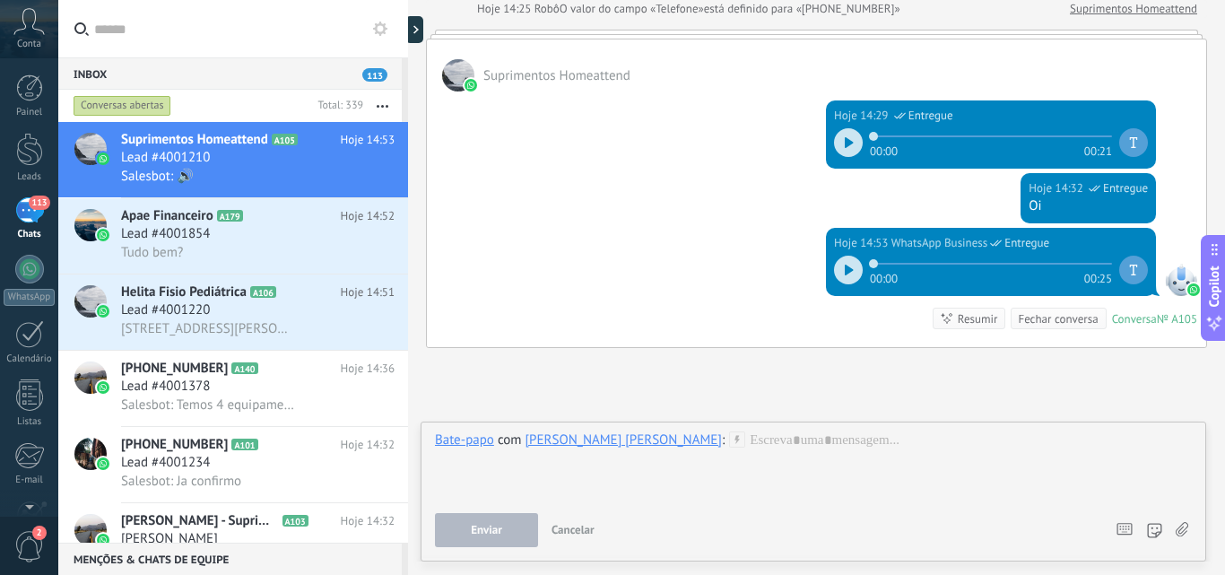
click at [1181, 528] on icon at bounding box center [1181, 529] width 13 height 15
click at [0, 0] on input "file" at bounding box center [0, 0] width 0 height 0
click at [901, 433] on div at bounding box center [813, 465] width 757 height 68
click at [587, 536] on span "Cancelar" at bounding box center [572, 529] width 43 height 15
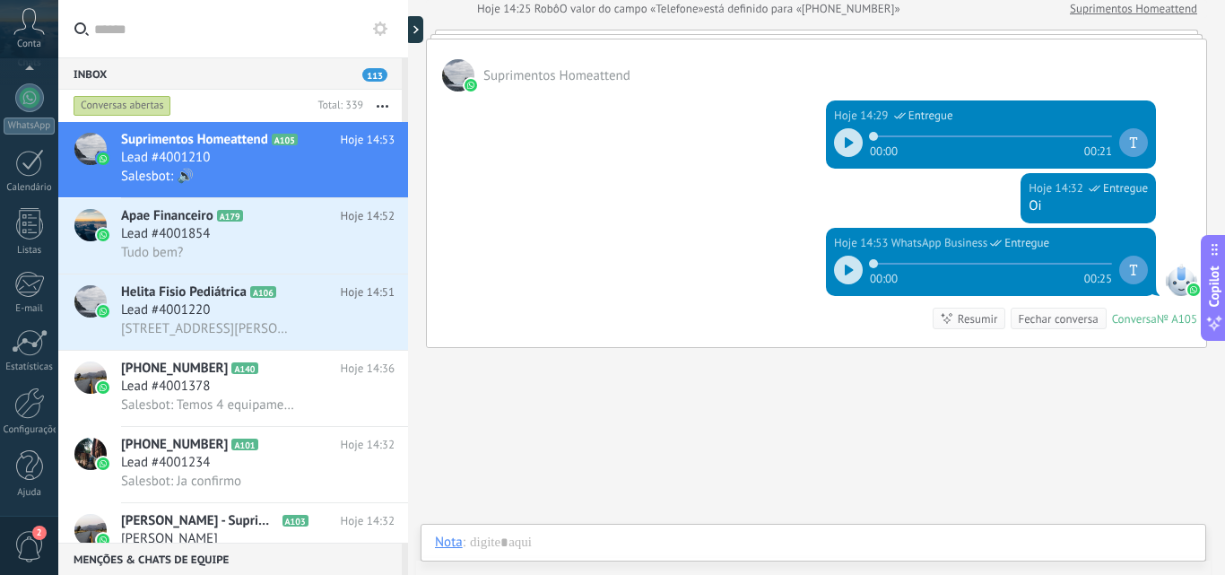
scroll to position [0, 0]
click at [14, 546] on span "2" at bounding box center [29, 546] width 30 height 31
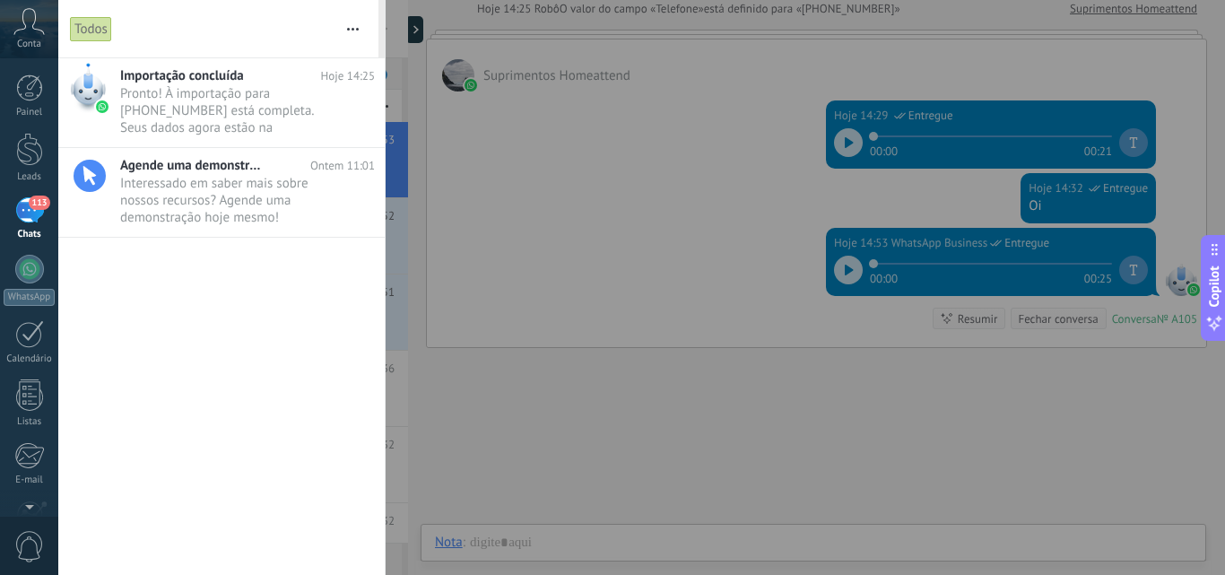
click at [14, 546] on span "0" at bounding box center [29, 546] width 30 height 31
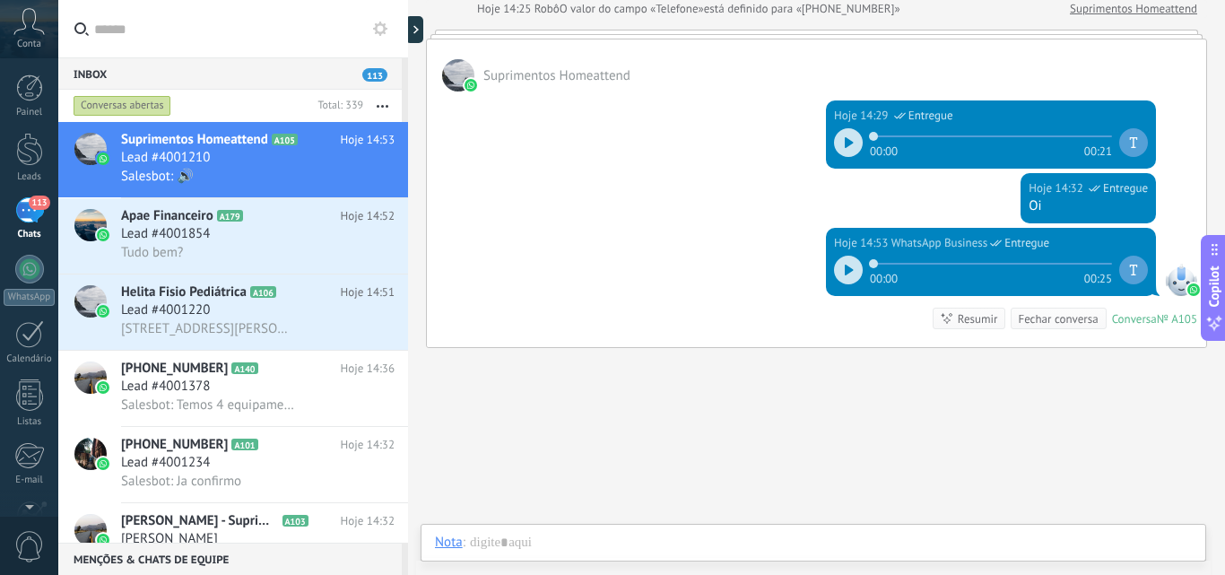
click at [32, 30] on icon at bounding box center [28, 21] width 31 height 27
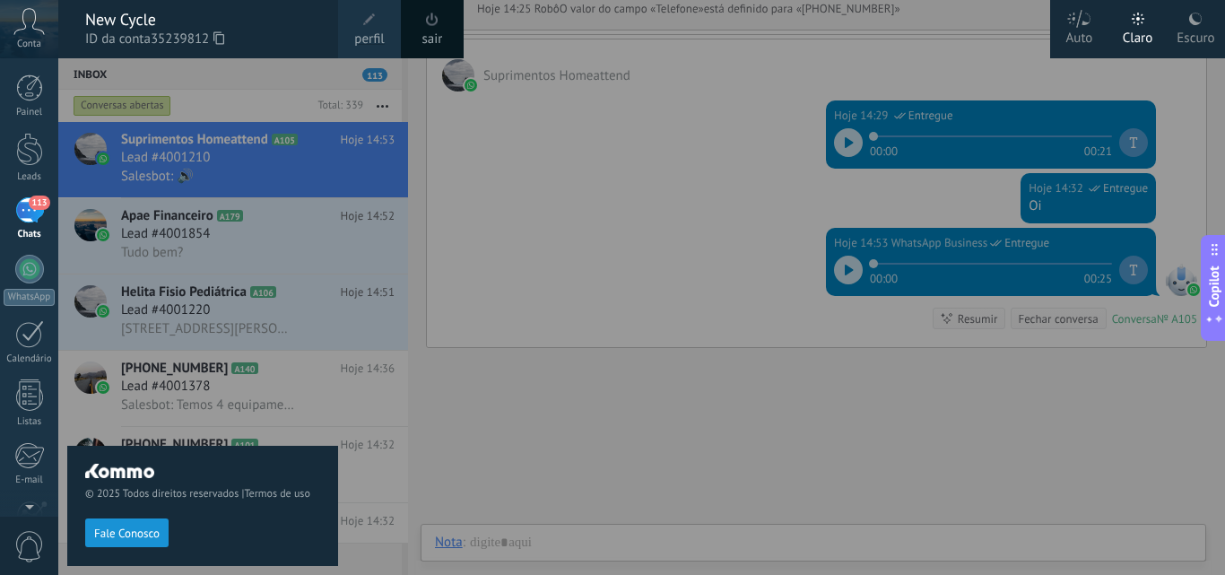
click at [1186, 33] on div "Escuro" at bounding box center [1195, 35] width 38 height 47
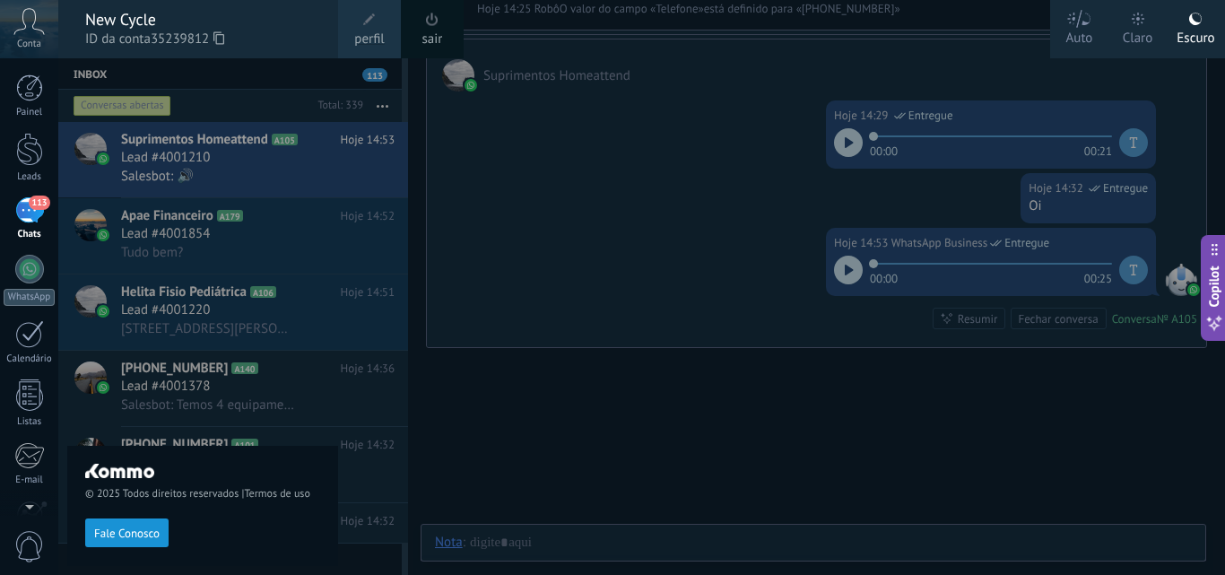
click at [821, 214] on div at bounding box center [670, 287] width 1225 height 575
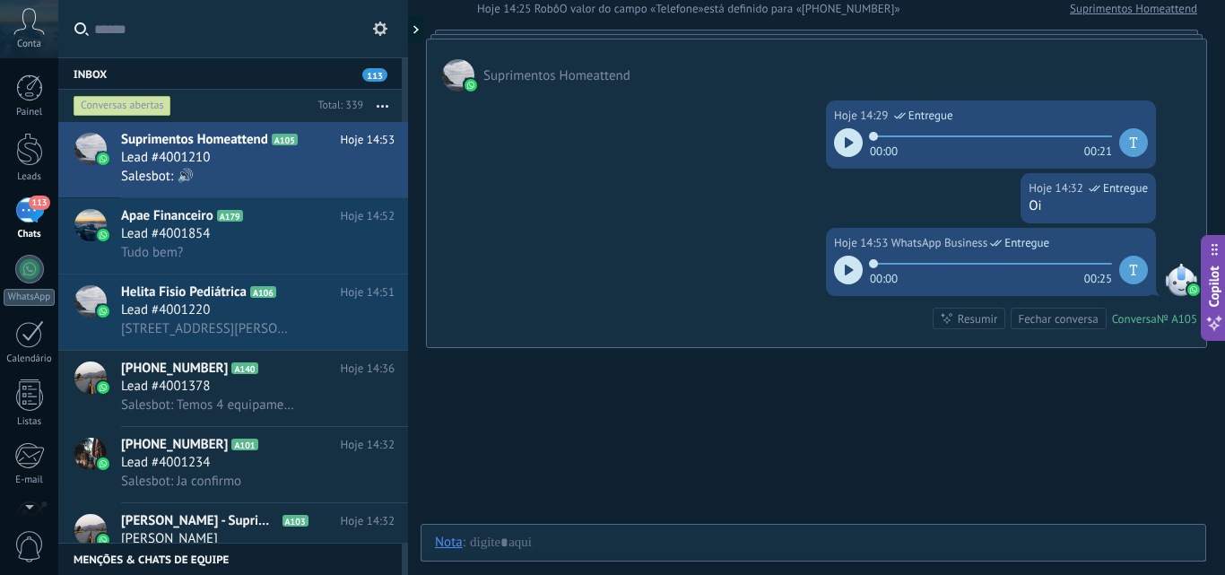
click at [20, 34] on icon at bounding box center [28, 21] width 31 height 27
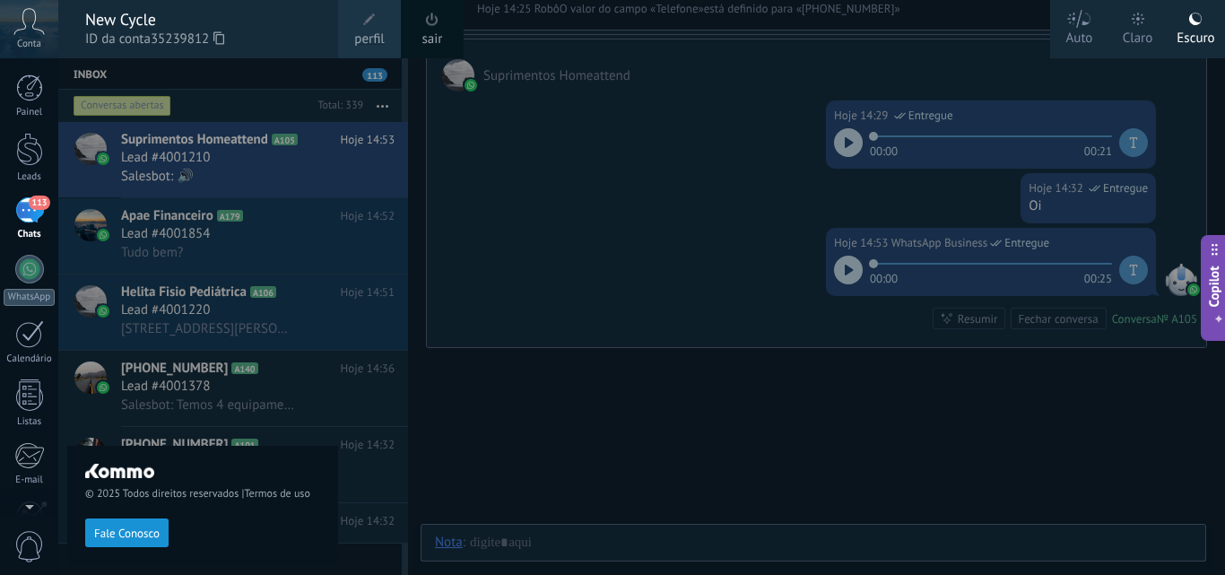
click at [657, 412] on div at bounding box center [670, 287] width 1225 height 575
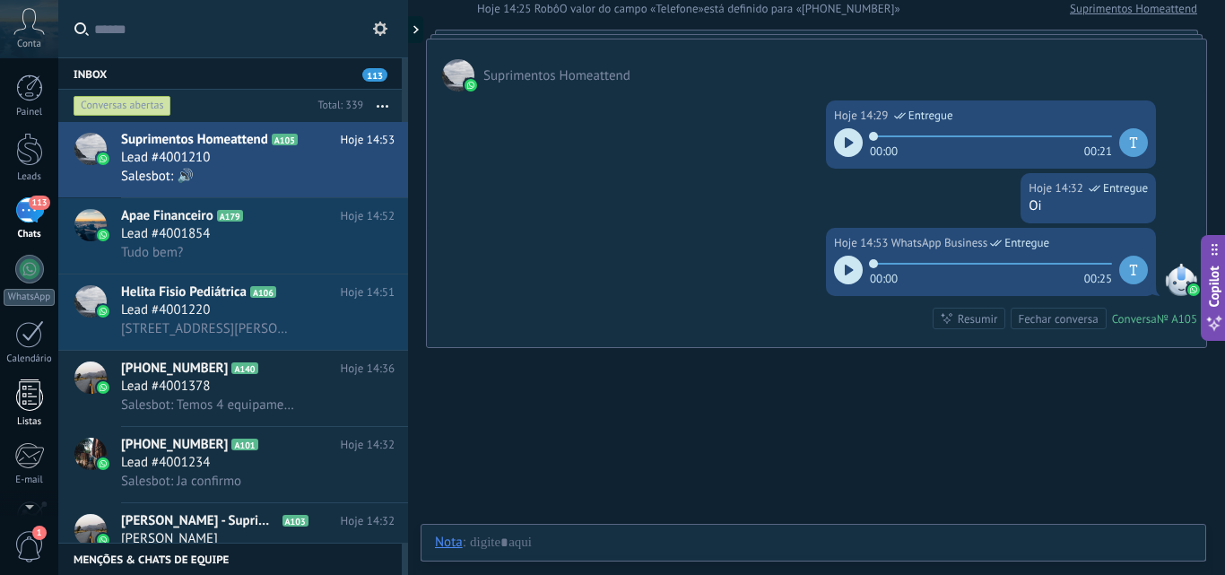
click at [19, 403] on div at bounding box center [29, 394] width 27 height 31
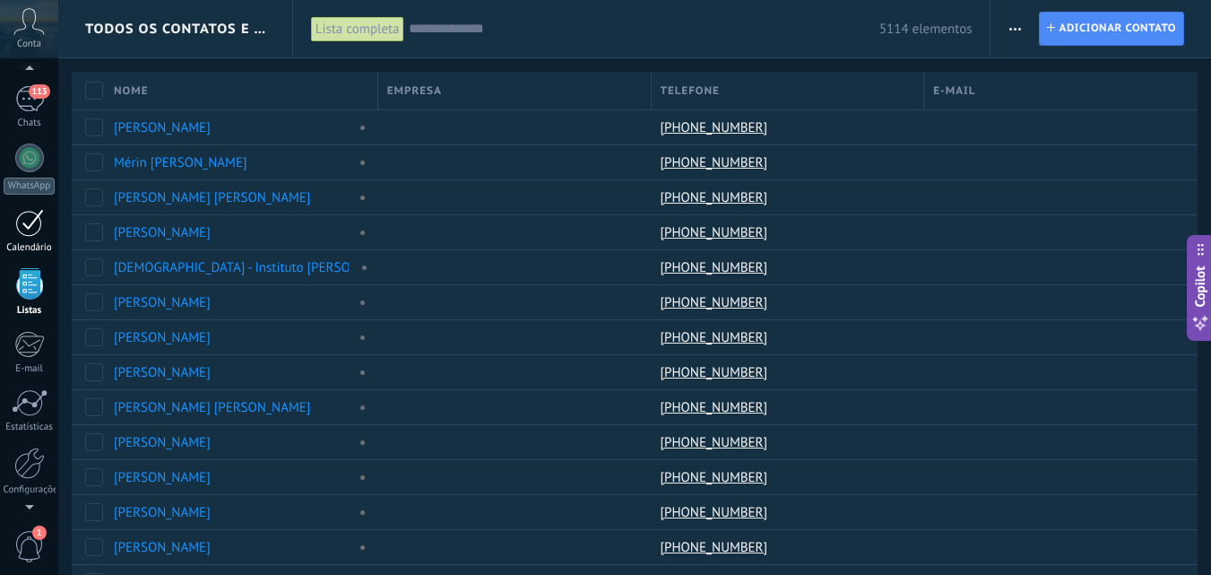
click at [31, 228] on div at bounding box center [29, 223] width 29 height 28
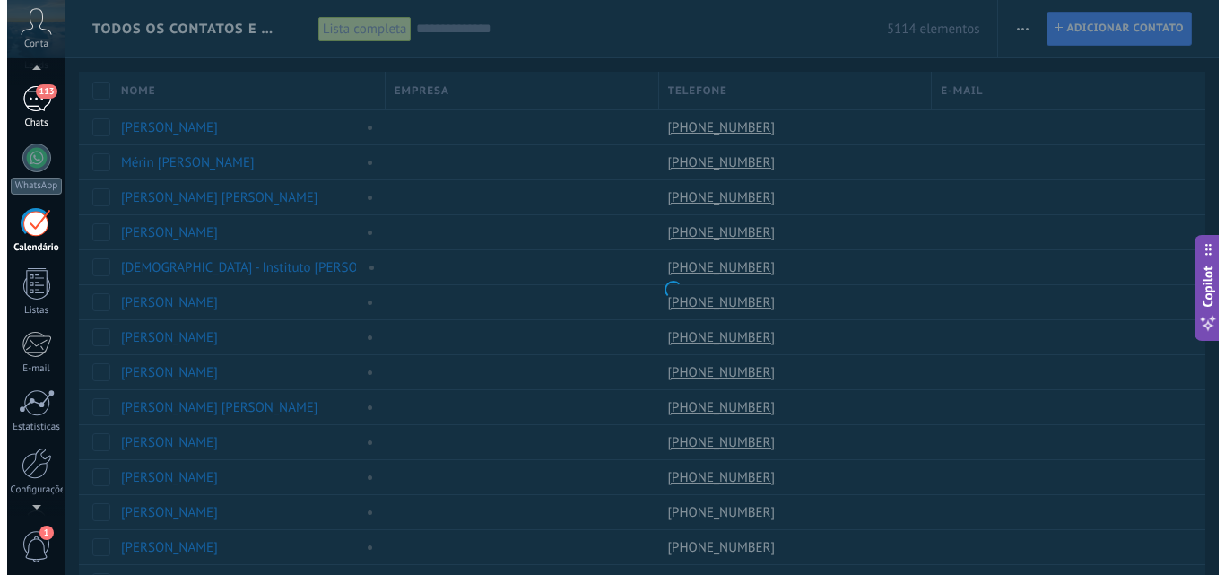
scroll to position [52, 0]
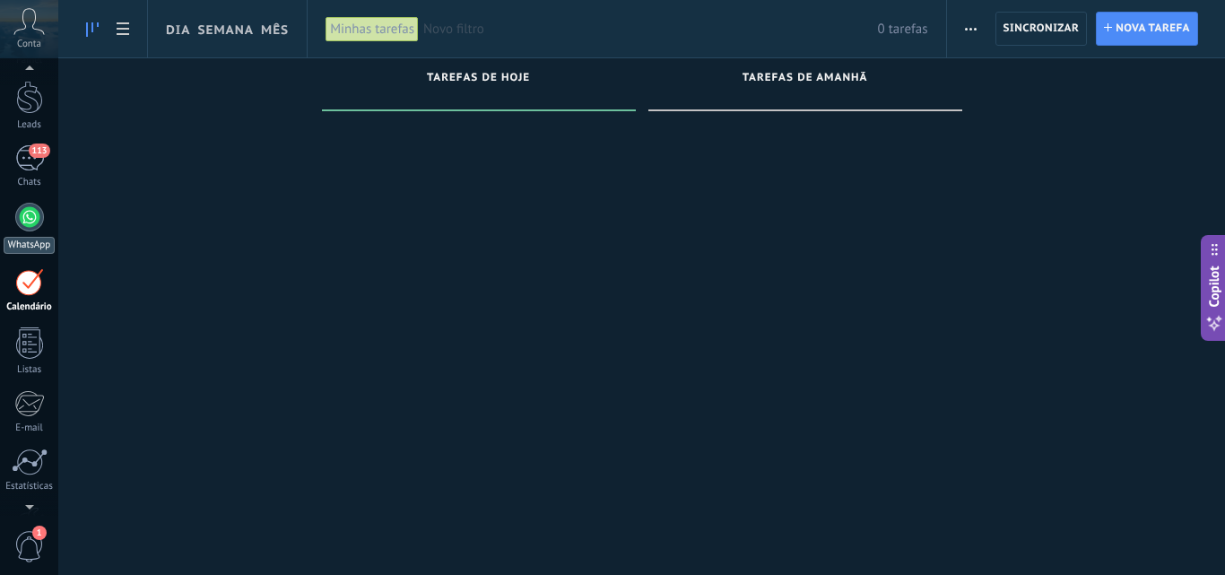
click at [35, 213] on div at bounding box center [29, 217] width 29 height 29
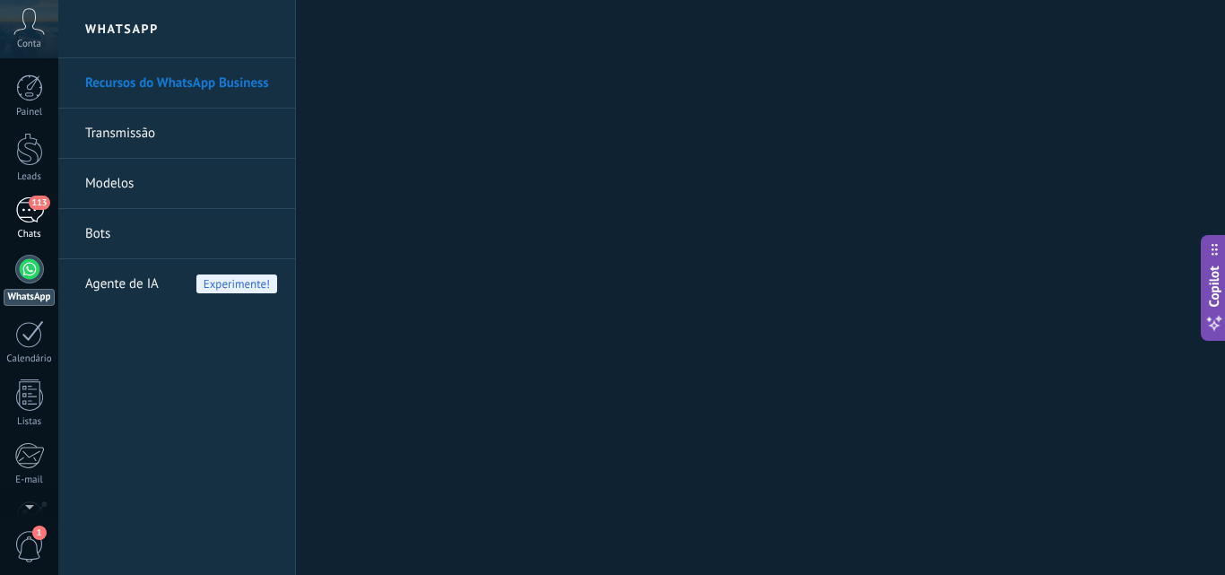
click at [26, 211] on div "113" at bounding box center [29, 210] width 29 height 26
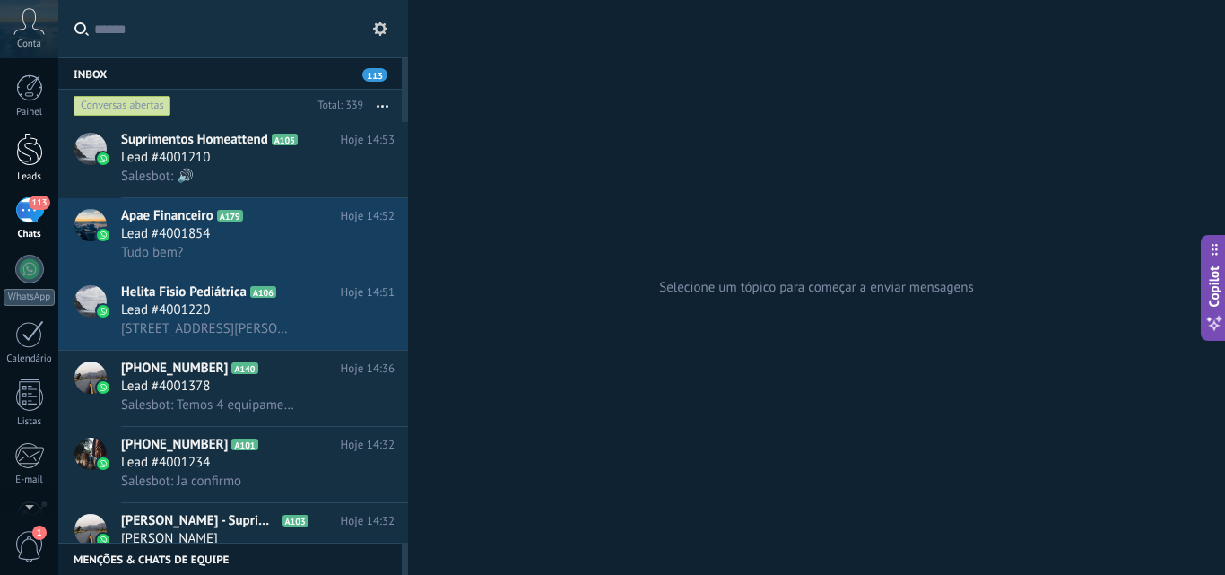
click at [26, 160] on div at bounding box center [29, 149] width 27 height 33
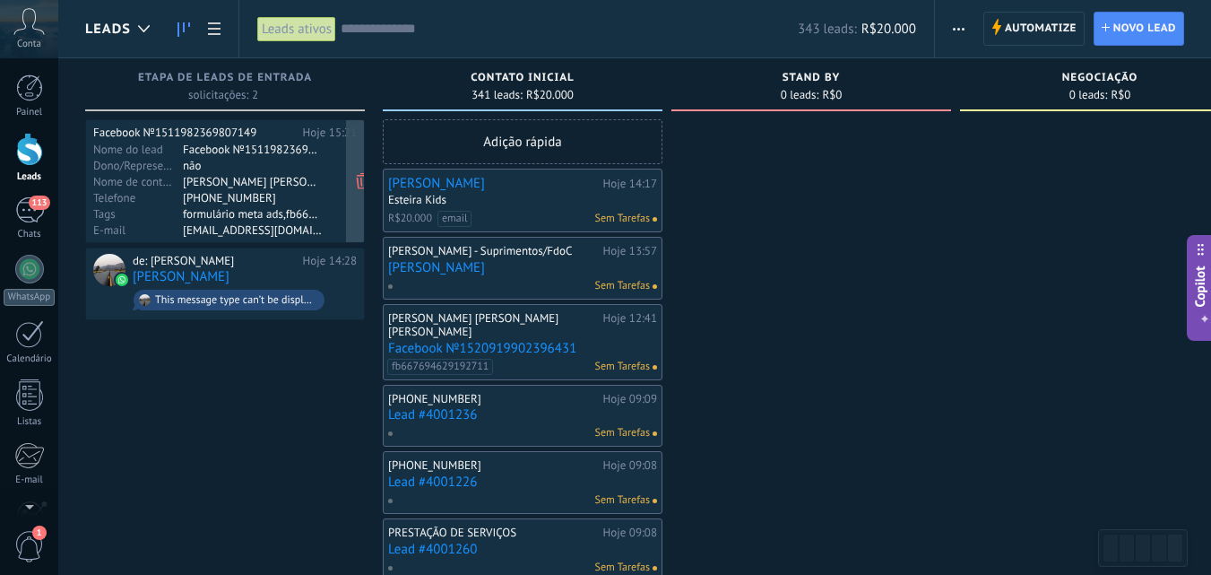
click at [173, 192] on div "Telefone" at bounding box center [138, 197] width 90 height 14
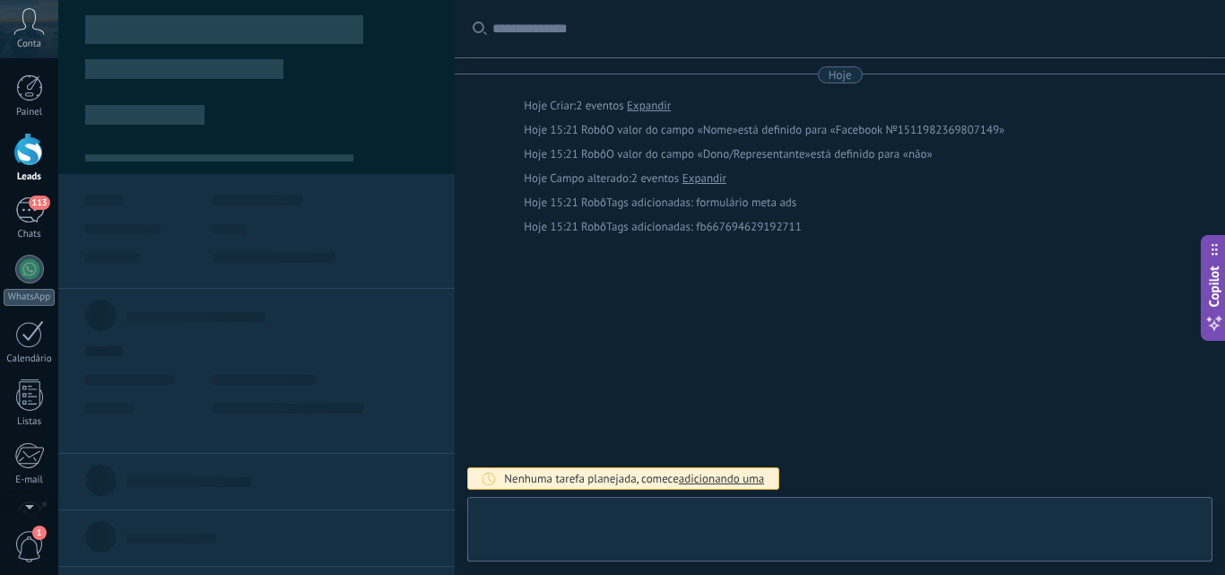
type textarea "***"
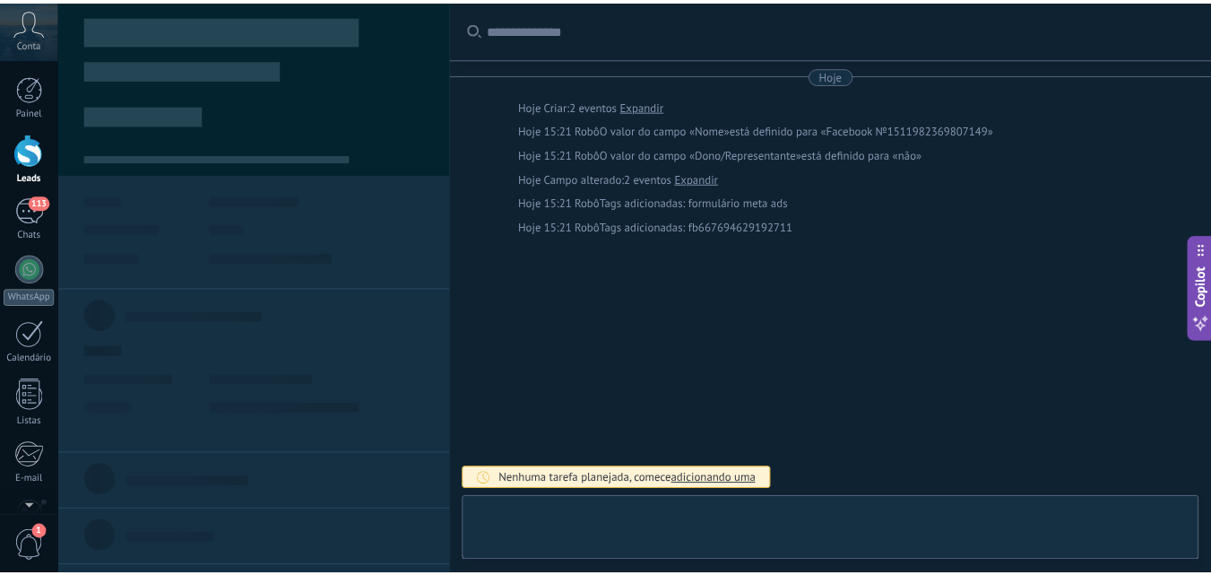
scroll to position [18, 0]
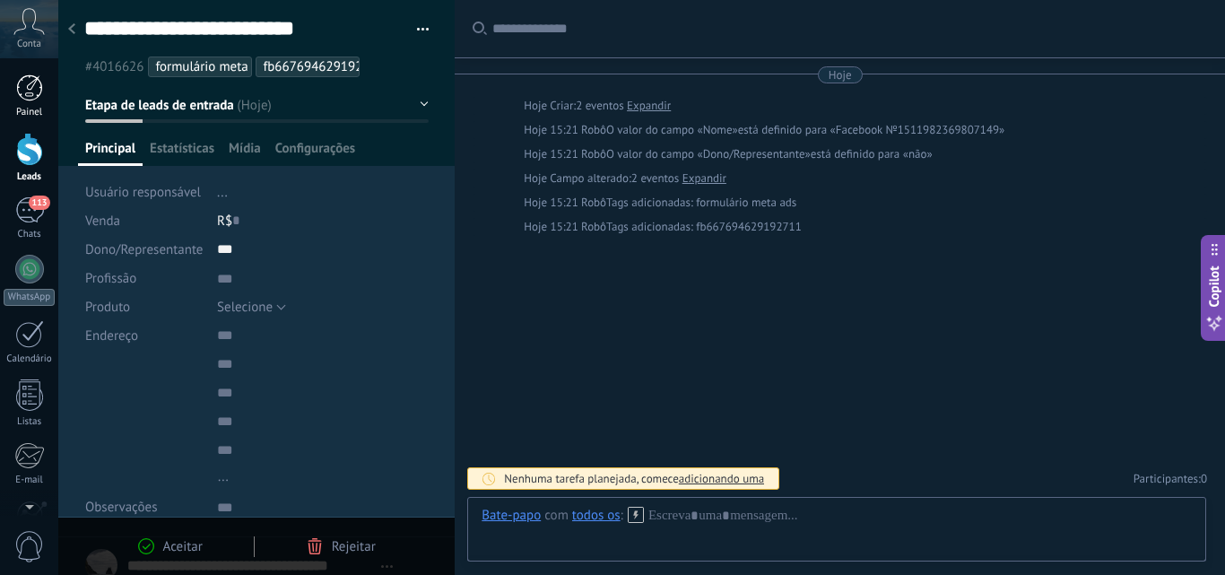
click at [32, 109] on div "Painel" at bounding box center [30, 113] width 52 height 12
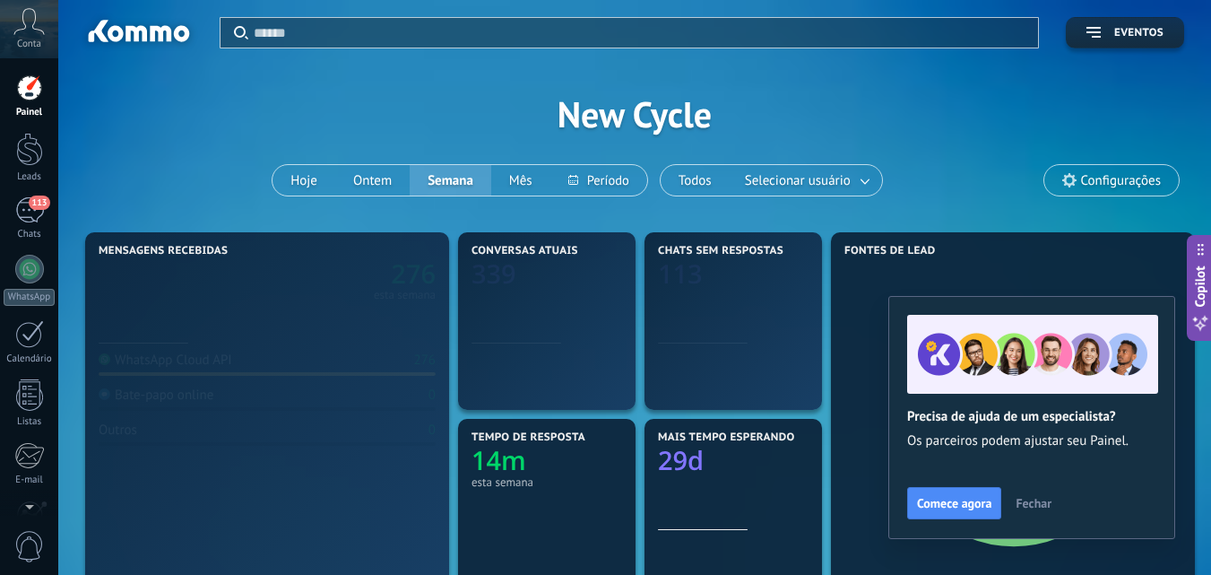
click at [37, 24] on icon at bounding box center [28, 21] width 31 height 27
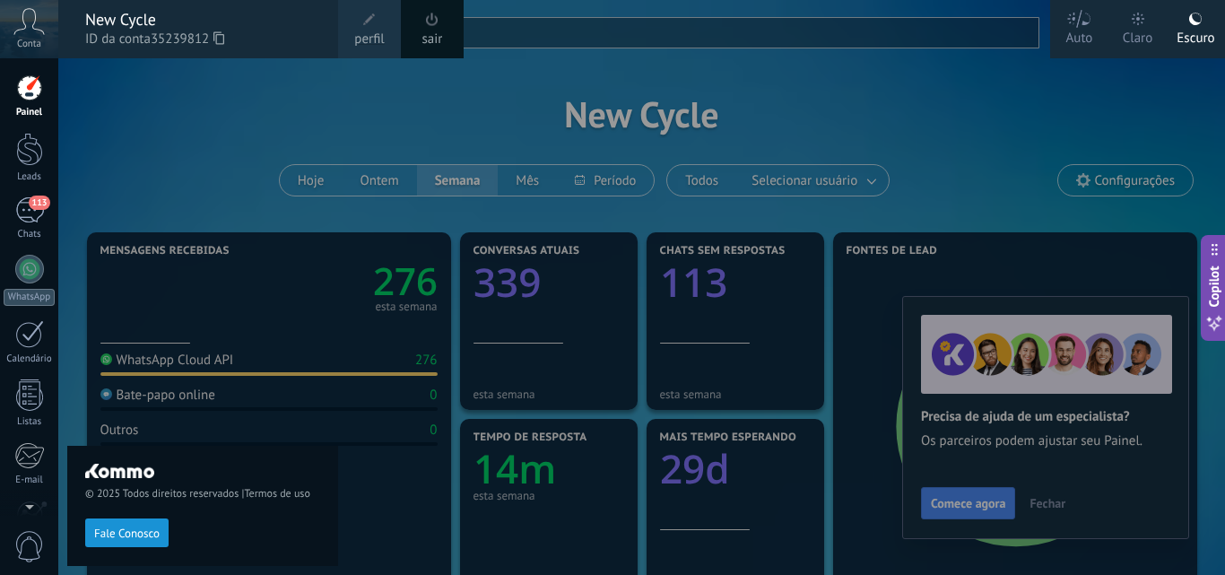
click at [186, 102] on div "© 2025 Todos direitos reservados | Termos de uso Fale Conosco" at bounding box center [202, 316] width 271 height 516
click at [1028, 113] on div at bounding box center [670, 287] width 1225 height 575
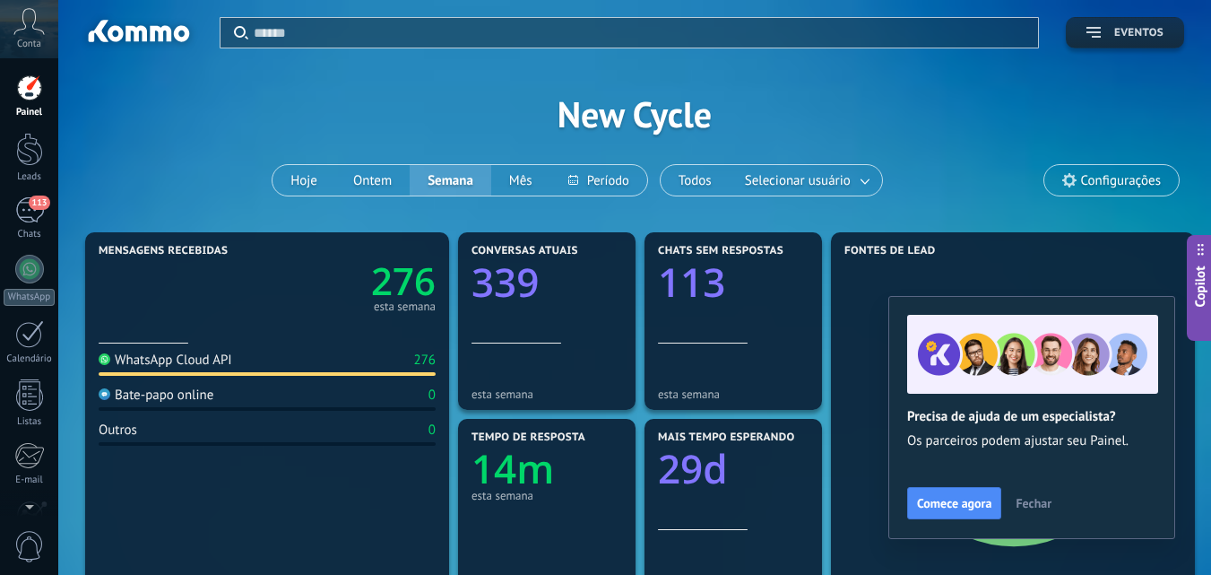
click at [1171, 31] on button "Eventos" at bounding box center [1125, 32] width 118 height 31
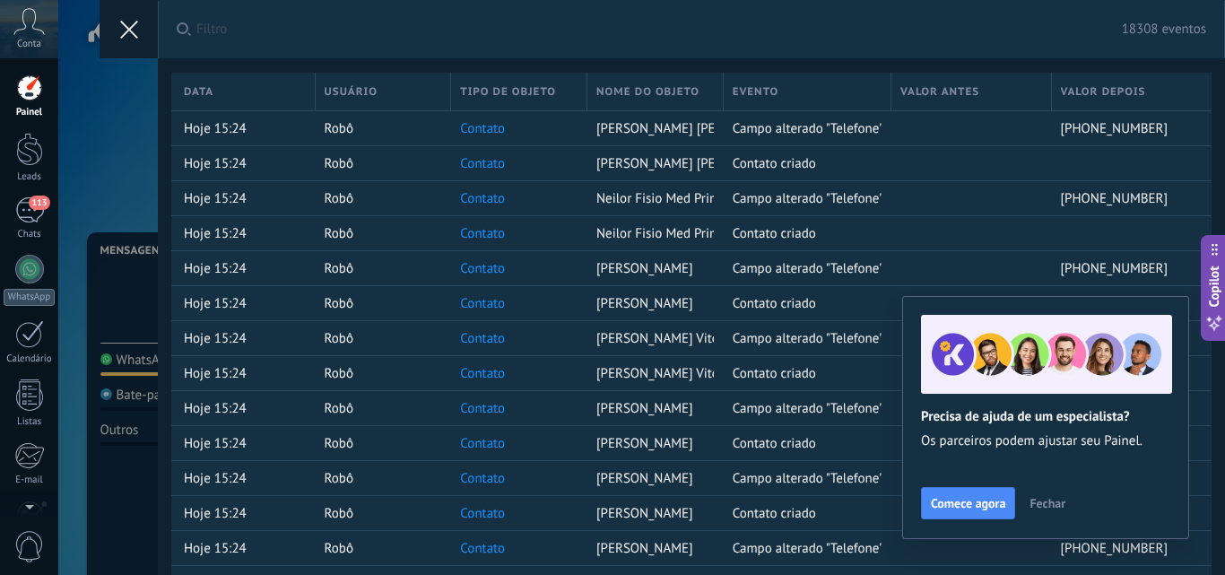
click at [1053, 499] on span "Fechar" at bounding box center [1047, 503] width 36 height 13
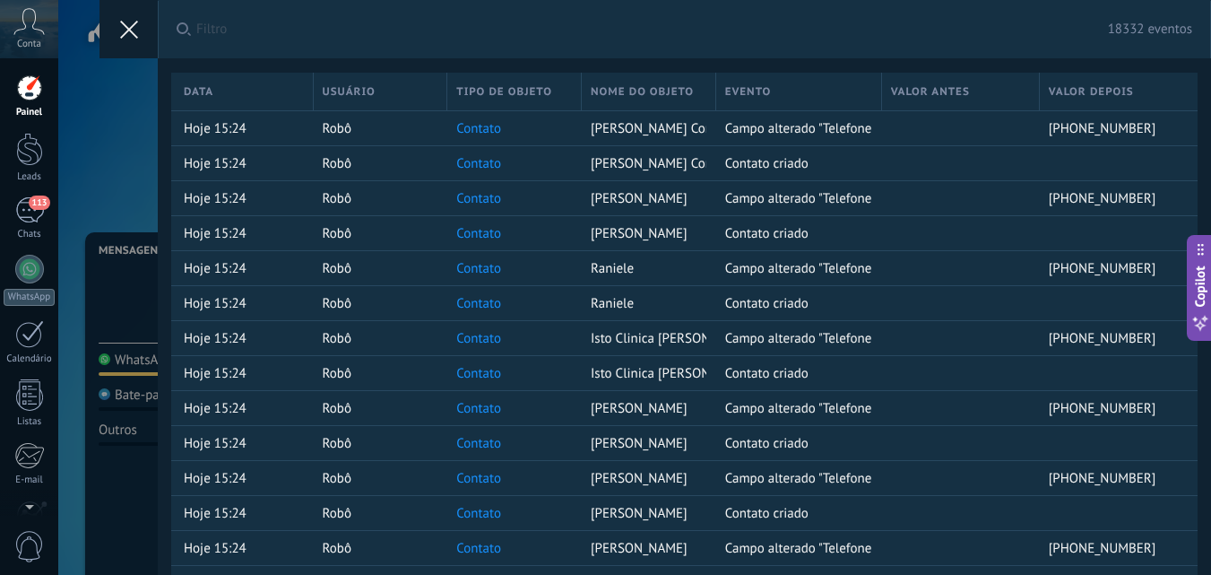
click at [124, 18] on button at bounding box center [129, 29] width 58 height 58
